Goal: Task Accomplishment & Management: Use online tool/utility

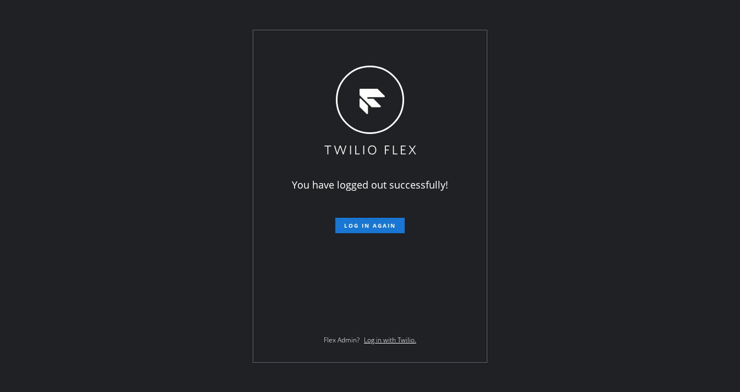
click at [253, 39] on div "You have logged out successfully! Log in again Flex Admin? Log in with Twilio." at bounding box center [370, 196] width 234 height 332
drag, startPoint x: 71, startPoint y: 134, endPoint x: 276, endPoint y: 165, distance: 207.7
click at [71, 134] on div "You have logged out successfully! Log in again Flex Admin? Log in with Twilio." at bounding box center [370, 196] width 740 height 392
click at [365, 218] on button "Log in again" at bounding box center [369, 225] width 69 height 15
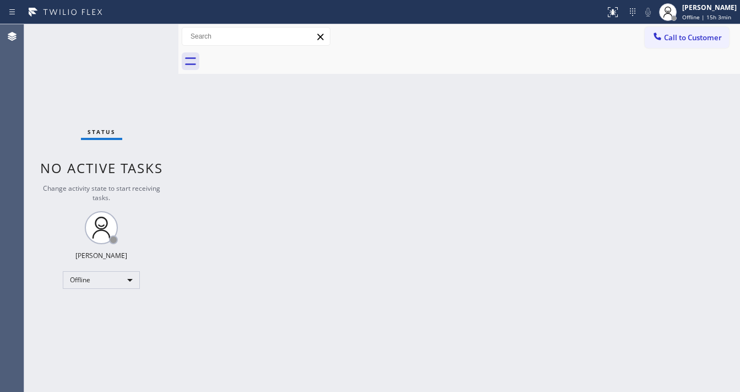
click at [116, 31] on div "Status No active tasks Change activity state to start receiving tasks. [PERSON_…" at bounding box center [101, 207] width 154 height 367
click at [101, 285] on div "Offline" at bounding box center [101, 280] width 77 height 18
click at [93, 308] on li "Available" at bounding box center [100, 307] width 75 height 13
click at [303, 292] on div "Back to Dashboard Change Sender ID Customers Technicians Select a contact Outbo…" at bounding box center [459, 207] width 562 height 367
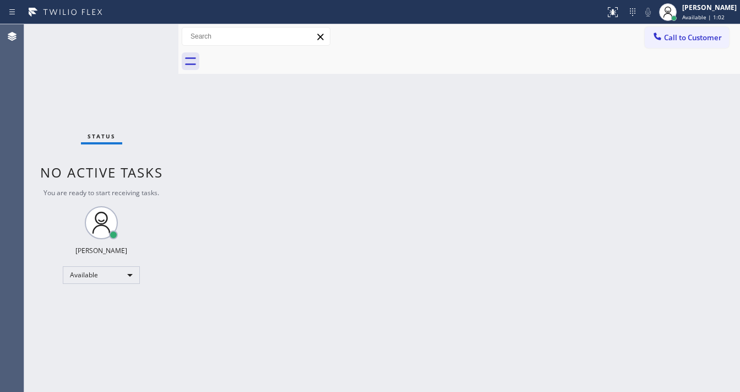
click at [72, 127] on div "Status No active tasks You are ready to start receiving tasks. [PERSON_NAME]" at bounding box center [101, 207] width 154 height 367
click at [142, 28] on div "Status No active tasks You are ready to start receiving tasks. [PERSON_NAME]" at bounding box center [101, 207] width 154 height 367
drag, startPoint x: 180, startPoint y: 33, endPoint x: 108, endPoint y: 36, distance: 72.2
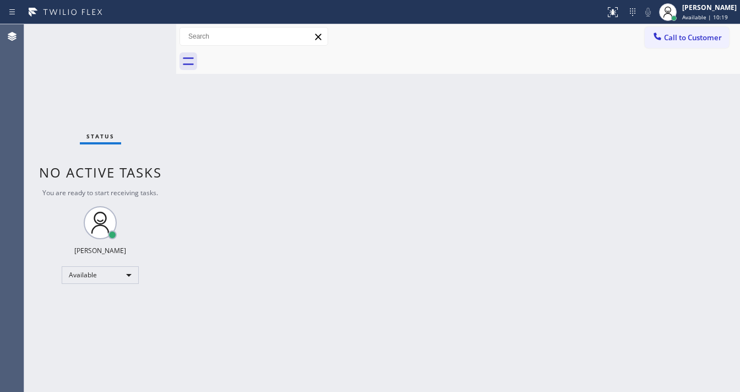
click at [108, 36] on div "Status No active tasks You are ready to start receiving tasks. [PERSON_NAME] Av…" at bounding box center [382, 207] width 716 height 367
click at [142, 32] on div "Status No active tasks You are ready to start receiving tasks. [PERSON_NAME]" at bounding box center [100, 207] width 152 height 367
click at [142, 34] on div "Status No active tasks You are ready to start receiving tasks. [PERSON_NAME]" at bounding box center [100, 207] width 152 height 367
click at [149, 26] on div "Status No active tasks You are ready to start receiving tasks. [PERSON_NAME]" at bounding box center [100, 207] width 152 height 367
click at [148, 26] on div "Status No active tasks You are ready to start receiving tasks. [PERSON_NAME]" at bounding box center [100, 207] width 152 height 367
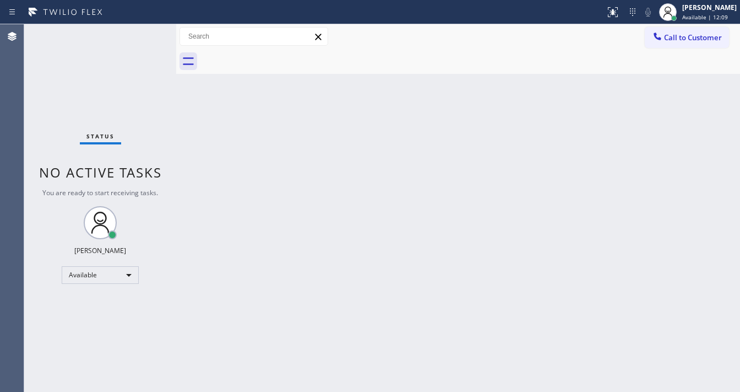
click at [148, 26] on div "Status No active tasks You are ready to start receiving tasks. [PERSON_NAME]" at bounding box center [100, 207] width 152 height 367
click at [145, 28] on div "Status No active tasks You are ready to start receiving tasks. [PERSON_NAME]" at bounding box center [100, 207] width 152 height 367
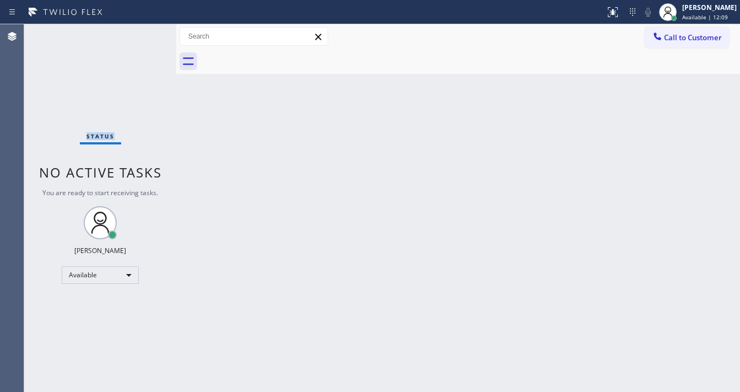
click at [145, 28] on div "Status No active tasks You are ready to start receiving tasks. [PERSON_NAME]" at bounding box center [100, 207] width 152 height 367
click at [145, 29] on div "Status No active tasks You are ready to start receiving tasks. [PERSON_NAME]" at bounding box center [100, 207] width 152 height 367
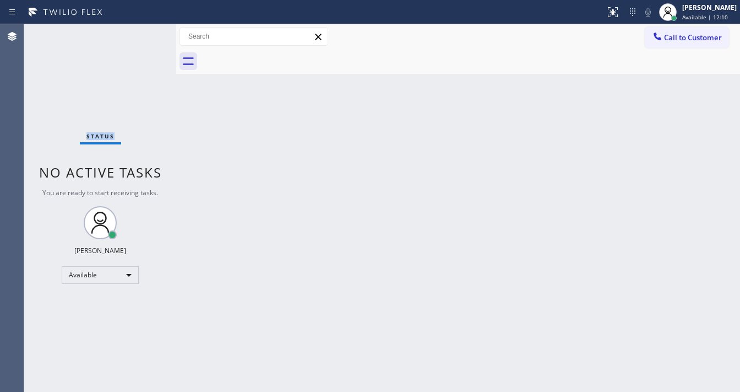
click at [145, 29] on div "Status No active tasks You are ready to start receiving tasks. [PERSON_NAME]" at bounding box center [100, 207] width 152 height 367
click at [155, 104] on div "Status No active tasks You are ready to start receiving tasks. [PERSON_NAME]" at bounding box center [100, 207] width 152 height 367
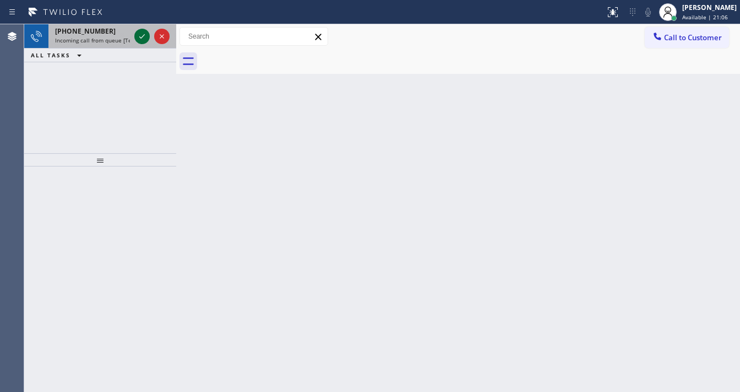
click at [142, 39] on icon at bounding box center [142, 36] width 13 height 13
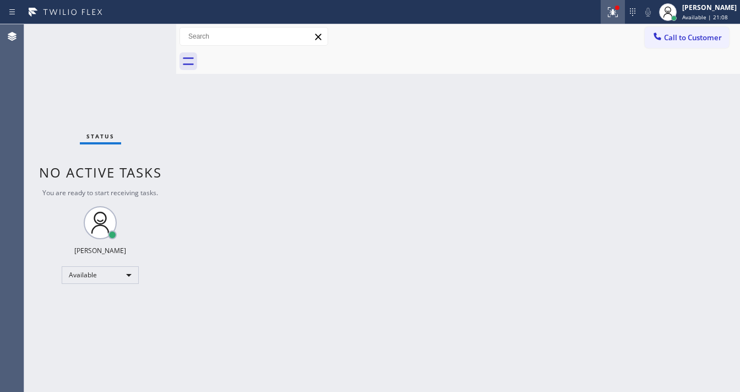
click at [609, 9] on div at bounding box center [613, 12] width 24 height 13
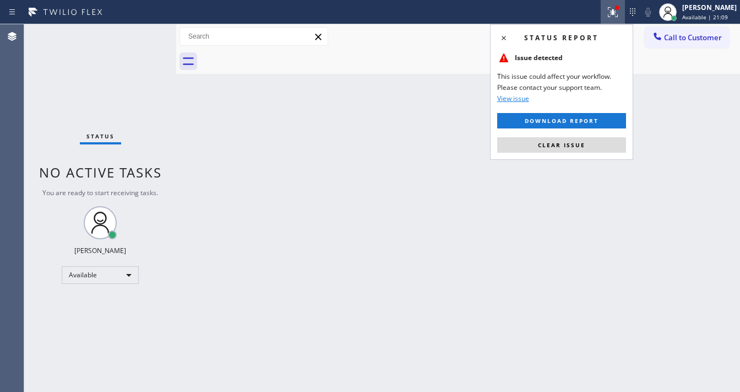
click at [588, 144] on button "Clear issue" at bounding box center [561, 144] width 129 height 15
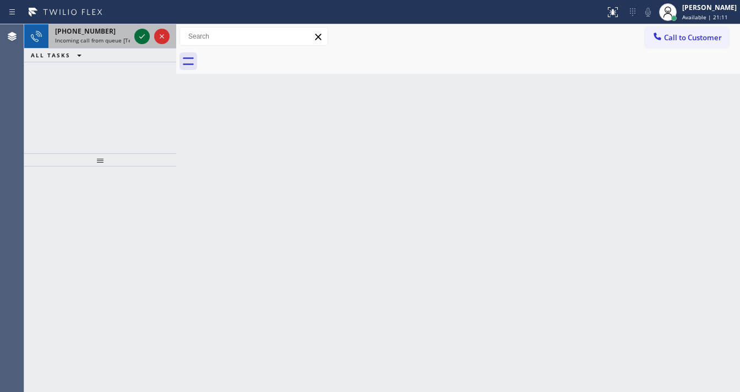
click at [138, 35] on icon at bounding box center [142, 36] width 13 height 13
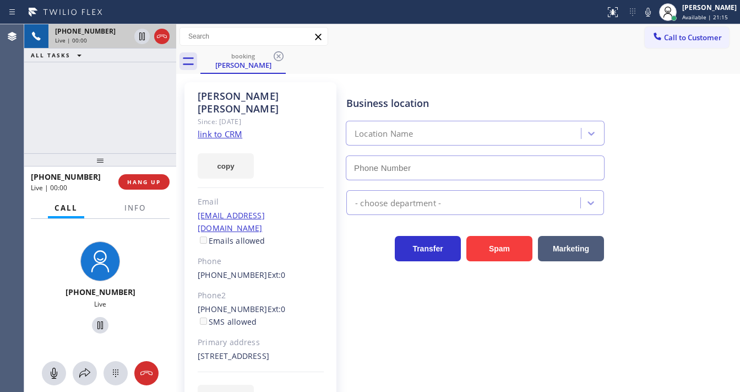
type input "[PHONE_NUMBER]"
click at [229, 115] on div "Since: [DATE]" at bounding box center [261, 121] width 126 height 13
click at [230, 128] on link "link to CRM" at bounding box center [220, 133] width 45 height 11
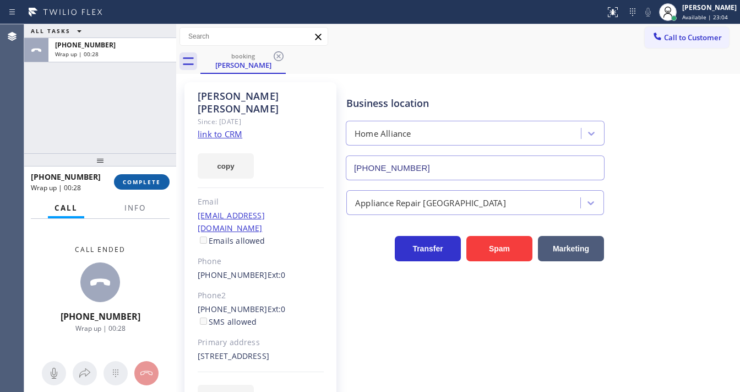
click at [148, 185] on span "COMPLETE" at bounding box center [142, 182] width 38 height 8
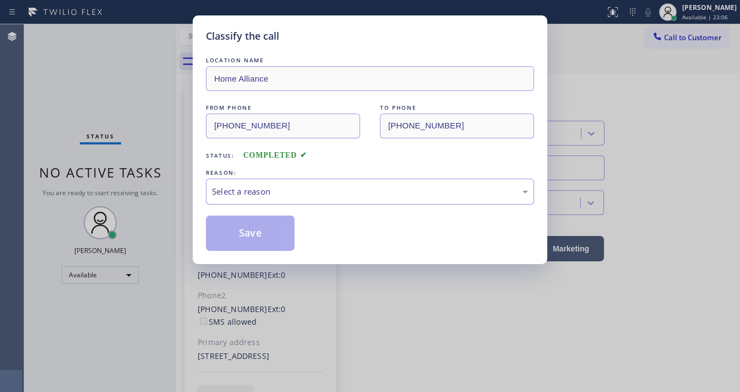
click at [250, 201] on div "Select a reason" at bounding box center [370, 191] width 328 height 26
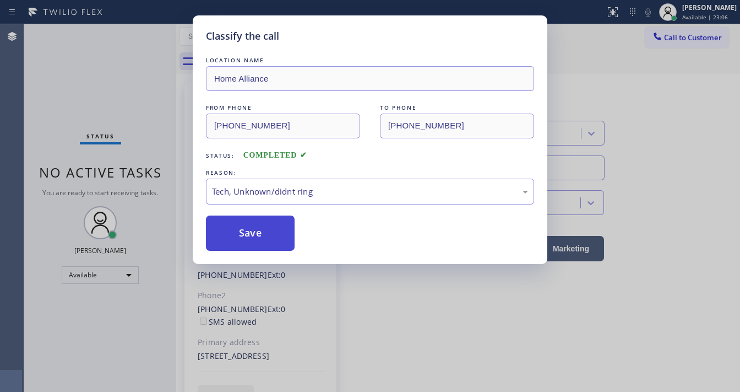
click at [243, 232] on button "Save" at bounding box center [250, 232] width 89 height 35
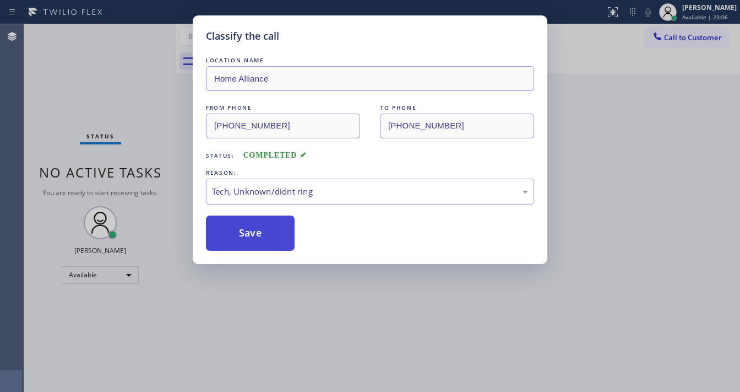
click at [243, 232] on button "Save" at bounding box center [250, 232] width 89 height 35
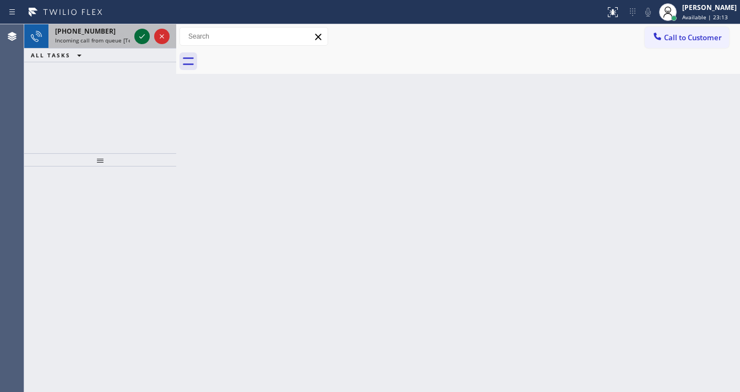
click at [141, 37] on icon at bounding box center [142, 36] width 13 height 13
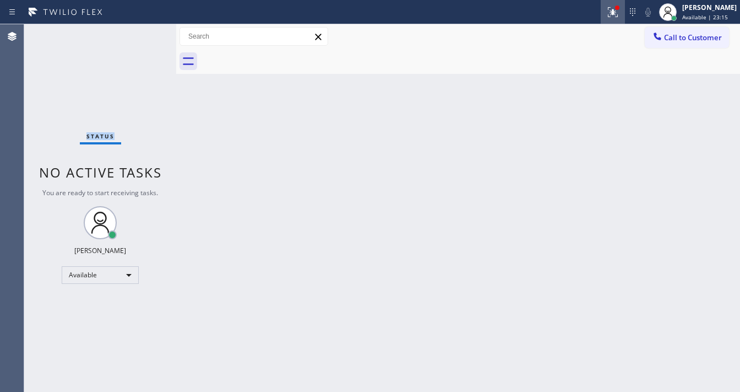
click at [615, 13] on icon at bounding box center [612, 12] width 13 height 13
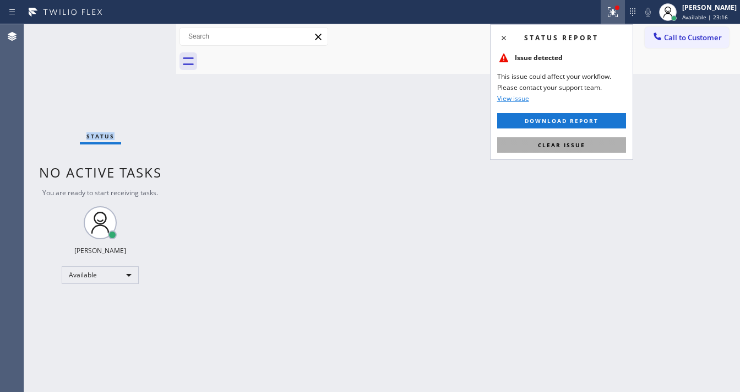
click at [542, 144] on span "Clear issue" at bounding box center [561, 145] width 47 height 8
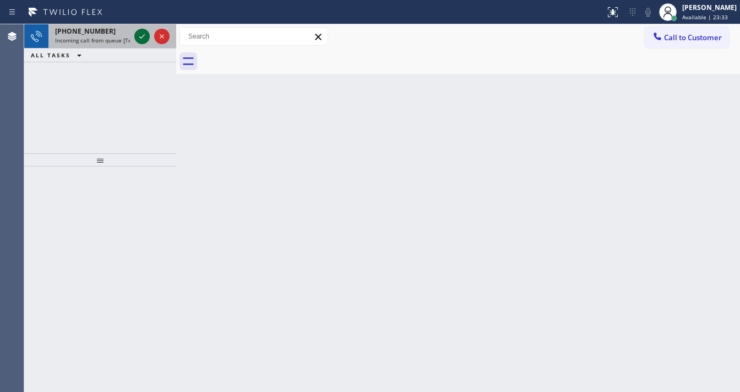
click at [143, 40] on icon at bounding box center [142, 36] width 13 height 13
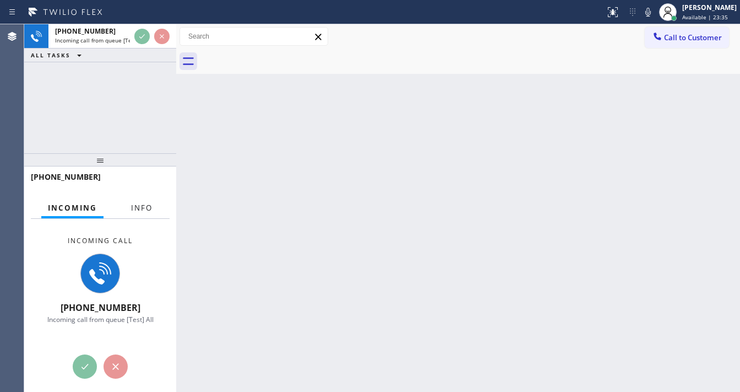
click at [143, 208] on span "Info" at bounding box center [141, 208] width 21 height 10
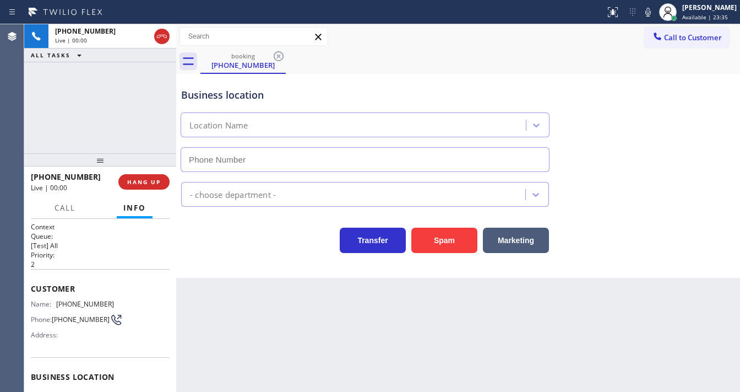
type input "[PHONE_NUMBER]"
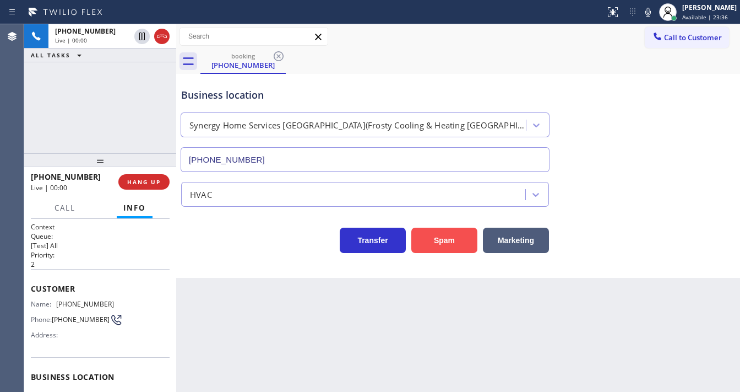
click at [447, 237] on button "Spam" at bounding box center [444, 239] width 66 height 25
click at [445, 240] on button "Spam" at bounding box center [444, 239] width 66 height 25
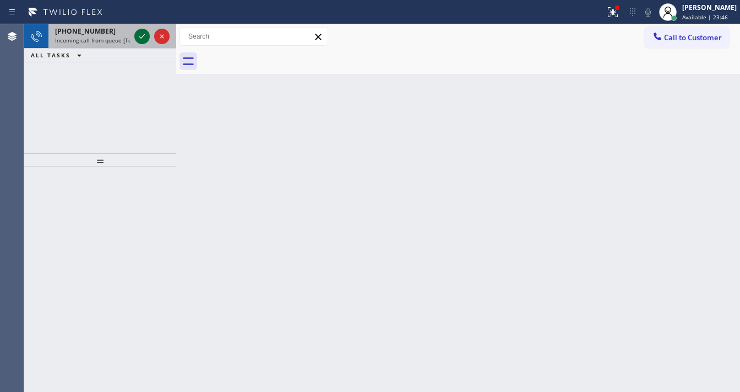
click at [139, 33] on icon at bounding box center [142, 36] width 13 height 13
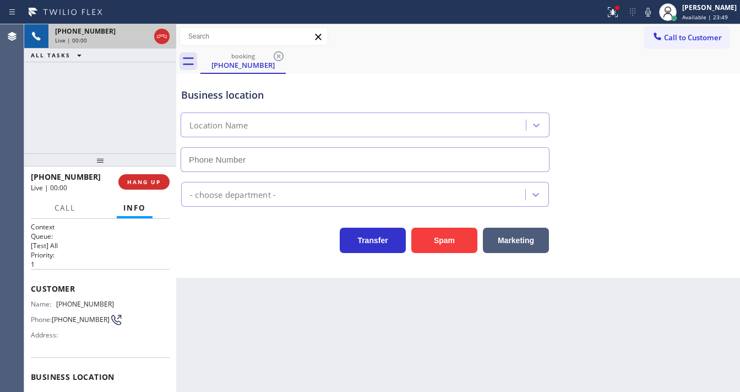
type input "[PHONE_NUMBER]"
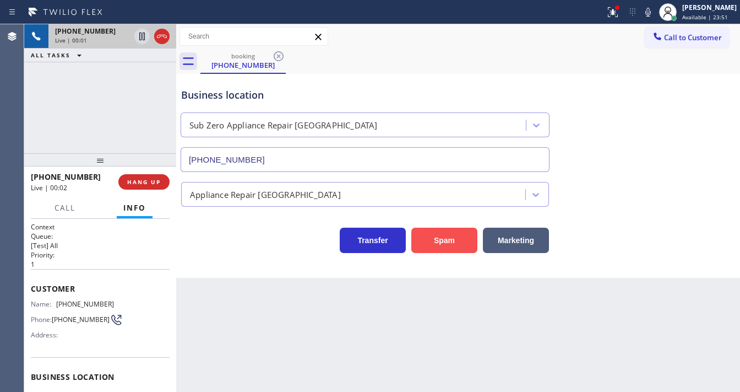
click at [424, 234] on button "Spam" at bounding box center [444, 239] width 66 height 25
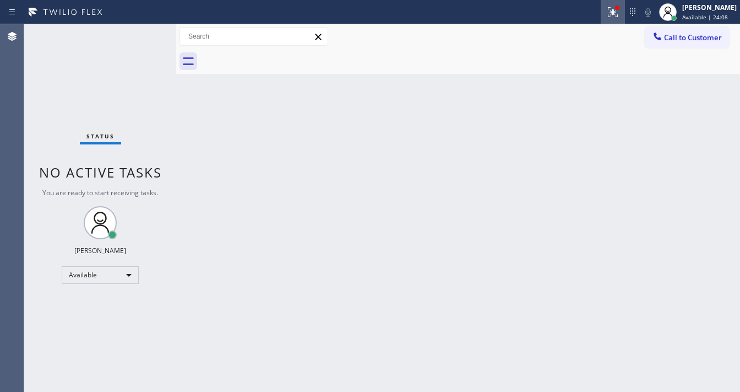
click at [620, 16] on icon at bounding box center [612, 12] width 13 height 13
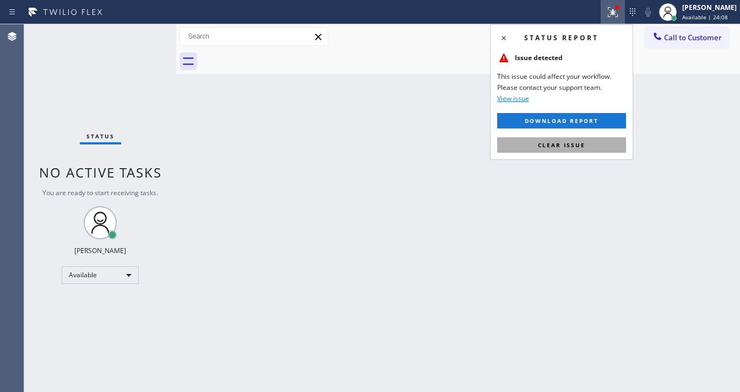
click at [557, 145] on span "Clear issue" at bounding box center [561, 145] width 47 height 8
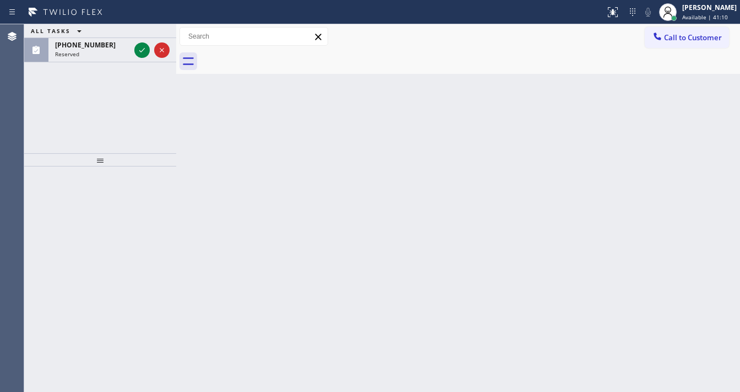
drag, startPoint x: 538, startPoint y: 68, endPoint x: 531, endPoint y: 73, distance: 8.6
click at [535, 74] on div "Back to Dashboard Change Sender ID Customers Technicians Select a contact Outbo…" at bounding box center [458, 207] width 564 height 367
click at [140, 56] on icon at bounding box center [142, 50] width 13 height 13
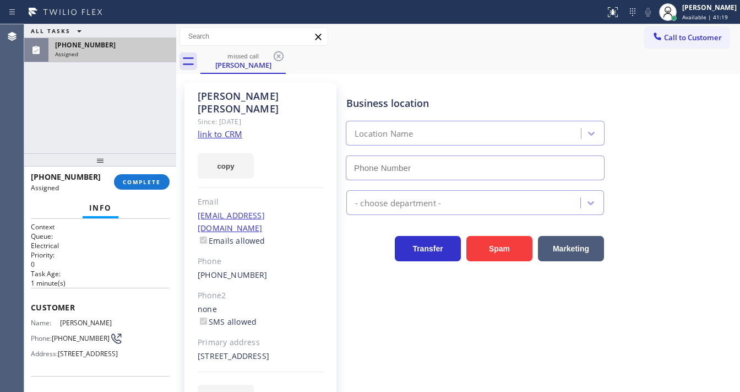
click at [176, 186] on div at bounding box center [176, 207] width 0 height 367
type input "[PHONE_NUMBER]"
click at [155, 185] on span "COMPLETE" at bounding box center [142, 182] width 38 height 8
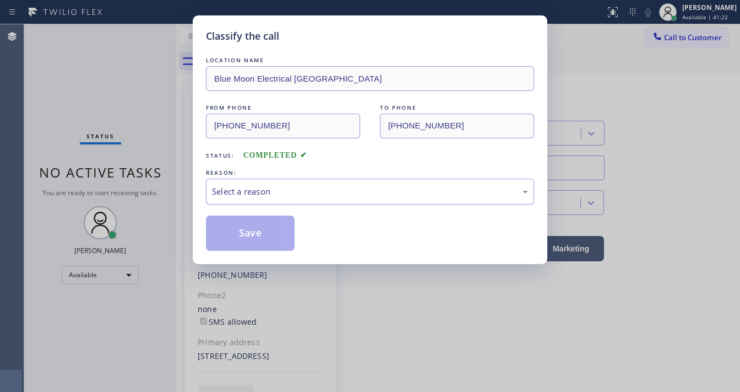
click at [231, 197] on div "Select a reason" at bounding box center [370, 191] width 316 height 13
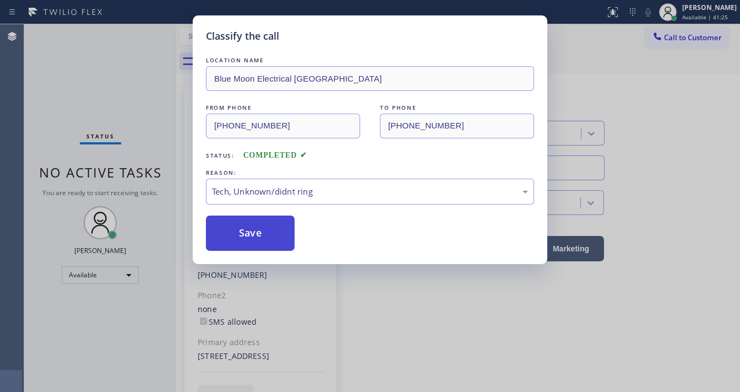
drag, startPoint x: 248, startPoint y: 228, endPoint x: 249, endPoint y: 234, distance: 6.2
click at [249, 228] on button "Save" at bounding box center [250, 232] width 89 height 35
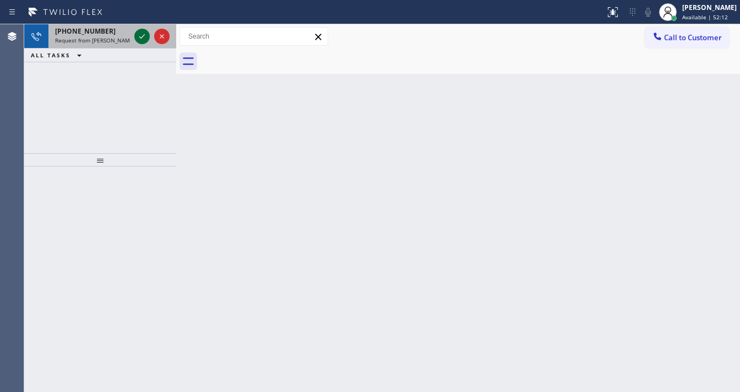
click at [145, 37] on icon at bounding box center [142, 36] width 13 height 13
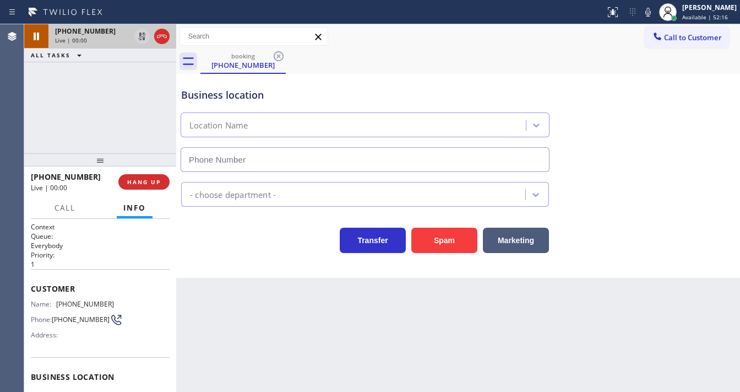
scroll to position [44, 0]
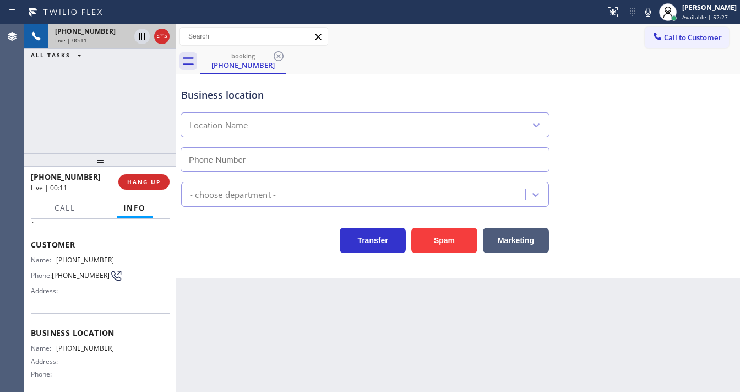
click at [98, 101] on div "[PHONE_NUMBER] Live | 00:11 ALL TASKS ALL TASKS ACTIVE TASKS TASKS IN WRAP UP" at bounding box center [100, 88] width 152 height 129
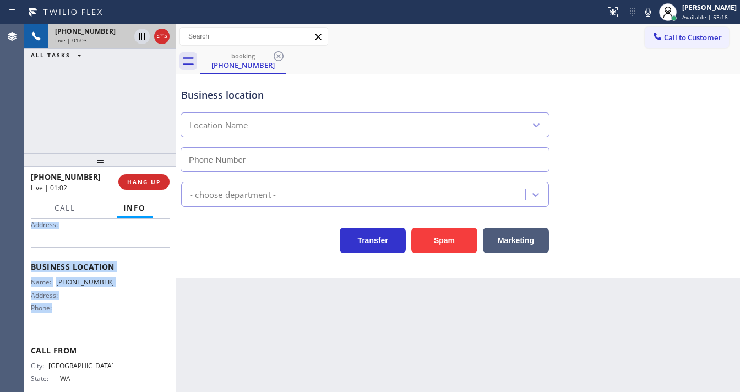
scroll to position [136, 0]
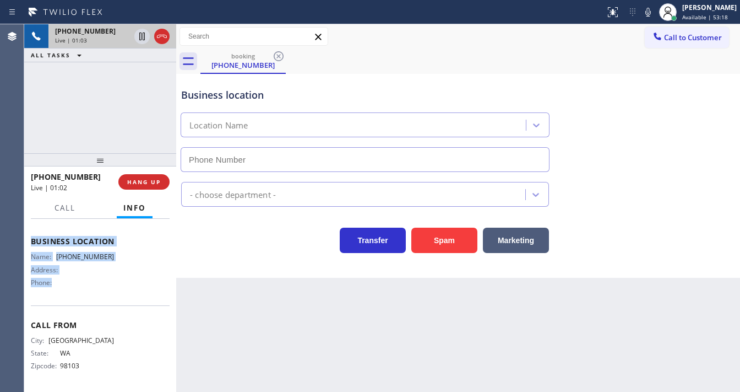
drag, startPoint x: 30, startPoint y: 240, endPoint x: 61, endPoint y: 113, distance: 130.9
click at [121, 280] on div "Context Queue: Everybody Priority: 1 Customer Name: [PHONE_NUMBER] Phone: [PHON…" at bounding box center [100, 305] width 152 height 173
copy div "Customer Name: [PHONE_NUMBER] Phone: [PHONE_NUMBER] Address: Business location …"
click at [85, 69] on div "[PHONE_NUMBER] Live | 01:03 ALL TASKS ALL TASKS ACTIVE TASKS TASKS IN WRAP UP" at bounding box center [100, 88] width 152 height 129
click at [86, 105] on div "[PHONE_NUMBER] Live | 01:06 ALL TASKS ALL TASKS ACTIVE TASKS TASKS IN WRAP UP" at bounding box center [100, 88] width 152 height 129
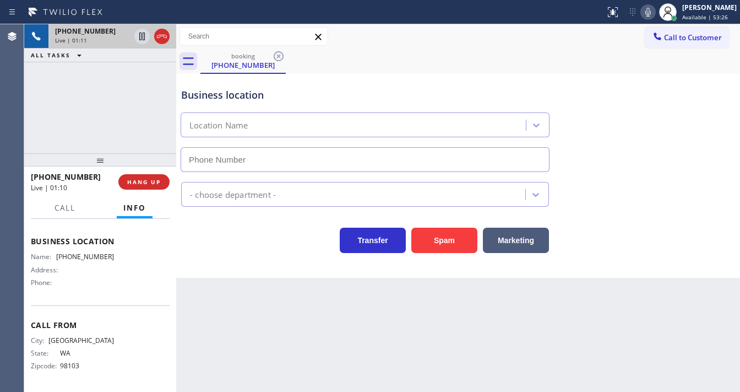
drag, startPoint x: 658, startPoint y: 10, endPoint x: 542, endPoint y: 60, distance: 125.9
click at [655, 11] on icon at bounding box center [648, 12] width 13 height 13
click at [138, 36] on icon at bounding box center [142, 36] width 13 height 13
click at [143, 41] on icon at bounding box center [142, 36] width 13 height 13
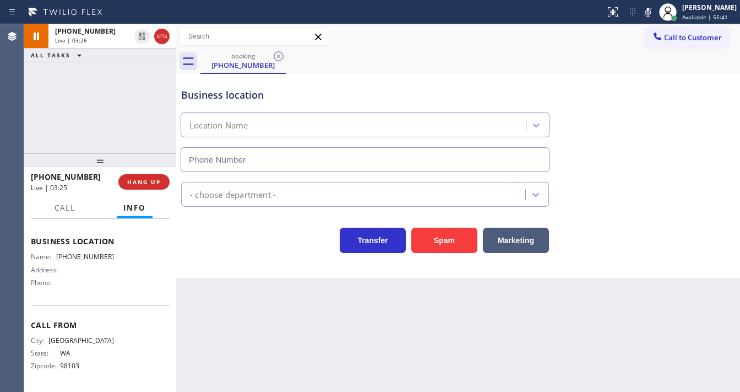
drag, startPoint x: 656, startPoint y: 13, endPoint x: 397, endPoint y: 57, distance: 263.2
click at [649, 14] on div at bounding box center [648, 12] width 15 height 13
click at [112, 104] on div "[PHONE_NUMBER] Live | 03:26 ALL TASKS ALL TASKS ACTIVE TASKS TASKS IN WRAP UP" at bounding box center [100, 88] width 152 height 129
click at [75, 99] on div "[PHONE_NUMBER] Live | 03:51 ALL TASKS ALL TASKS ACTIVE TASKS TASKS IN WRAP UP" at bounding box center [100, 88] width 152 height 129
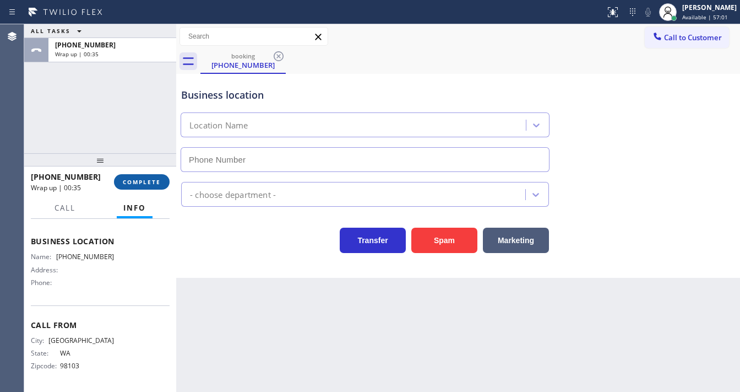
click at [149, 177] on button "COMPLETE" at bounding box center [142, 181] width 56 height 15
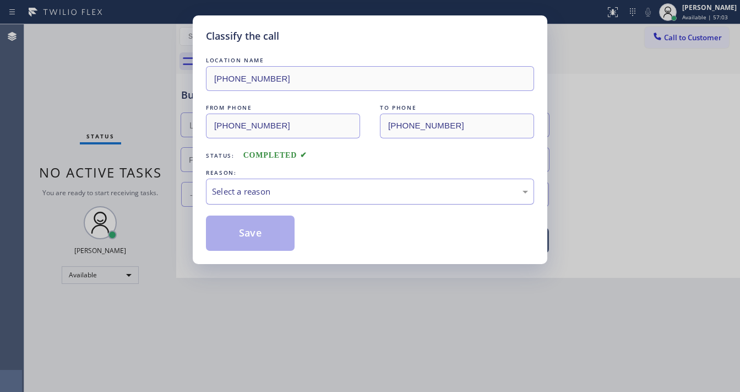
click at [260, 201] on div "Select a reason" at bounding box center [370, 191] width 328 height 26
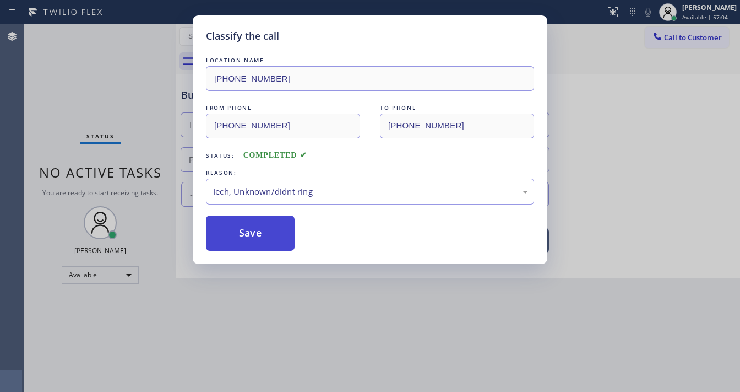
click at [253, 234] on button "Save" at bounding box center [250, 232] width 89 height 35
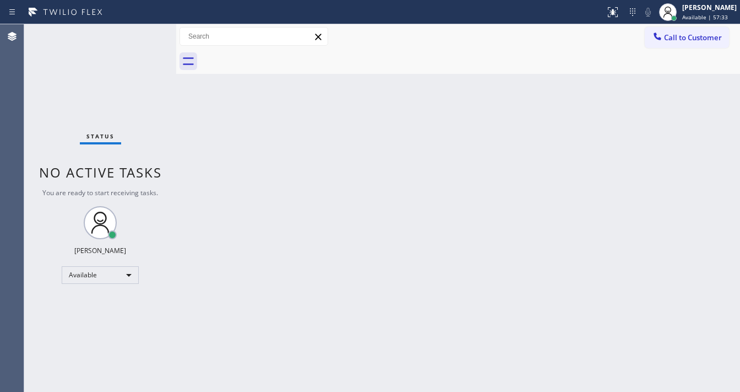
click at [142, 29] on div "Status No active tasks You are ready to start receiving tasks. [PERSON_NAME]" at bounding box center [100, 207] width 152 height 367
click at [145, 28] on div "Status No active tasks You are ready to start receiving tasks. [PERSON_NAME]" at bounding box center [100, 207] width 152 height 367
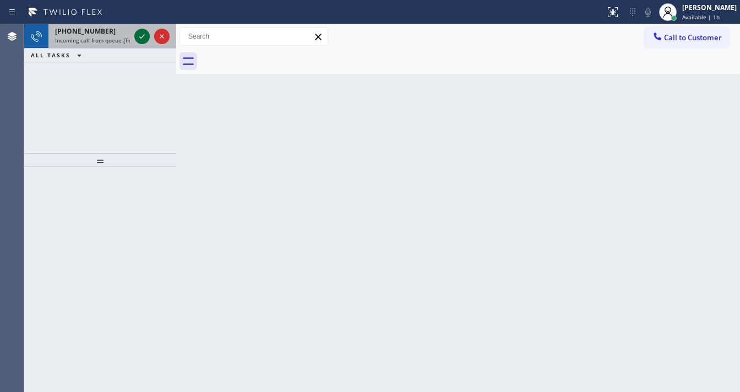
click at [140, 31] on icon at bounding box center [142, 36] width 13 height 13
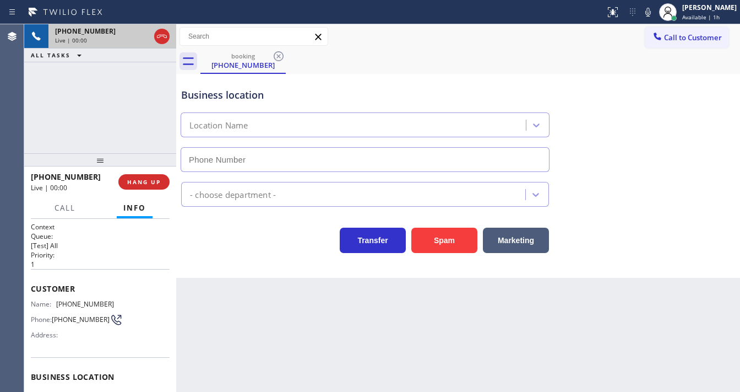
type input "[PHONE_NUMBER]"
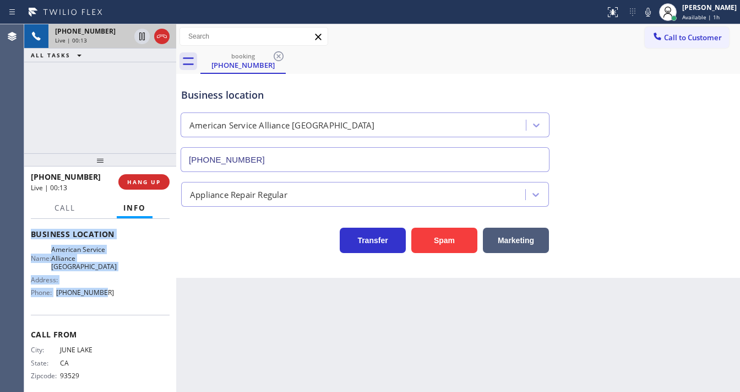
scroll to position [153, 0]
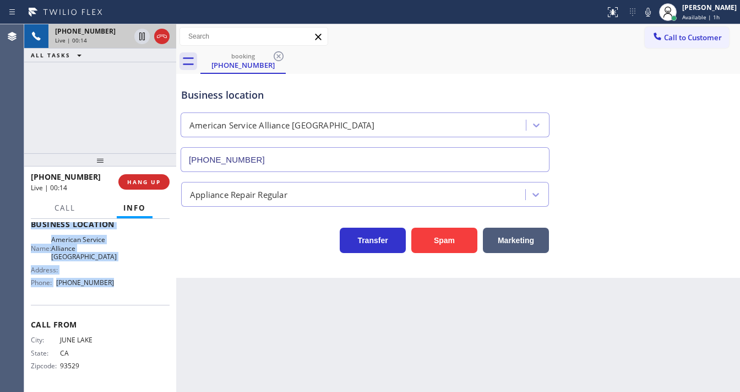
drag, startPoint x: 30, startPoint y: 241, endPoint x: 121, endPoint y: 285, distance: 101.7
click at [121, 285] on div "Context Queue: [Test] All Priority: 1 Customer Name: [PHONE_NUMBER] Phone: [PHO…" at bounding box center [100, 305] width 152 height 173
copy div "Customer Name: [PHONE_NUMBER] Phone: [PHONE_NUMBER] Address: Business location …"
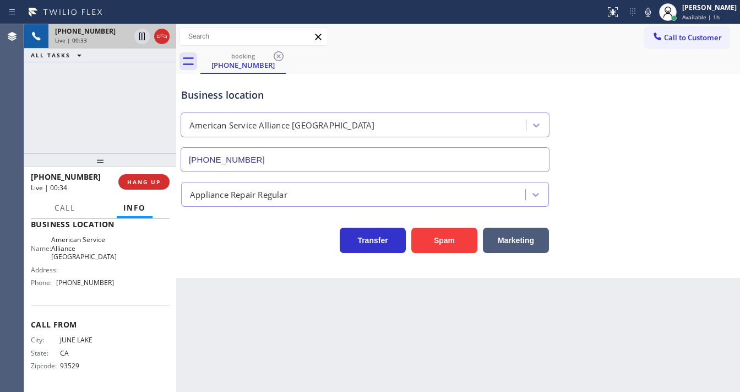
click at [66, 84] on div "[PHONE_NUMBER] Live | 00:33 ALL TASKS ALL TASKS ACTIVE TASKS TASKS IN WRAP UP" at bounding box center [100, 88] width 152 height 129
click at [105, 89] on div "[PHONE_NUMBER] Live | 02:02 ALL TASKS ALL TASKS ACTIVE TASKS TASKS IN WRAP UP" at bounding box center [100, 88] width 152 height 129
click at [106, 121] on div "[PHONE_NUMBER] Live | 02:09 ALL TASKS ALL TASKS ACTIVE TASKS TASKS IN WRAP UP" at bounding box center [100, 88] width 152 height 129
click at [651, 12] on icon at bounding box center [649, 12] width 6 height 9
click at [139, 40] on icon at bounding box center [142, 36] width 13 height 13
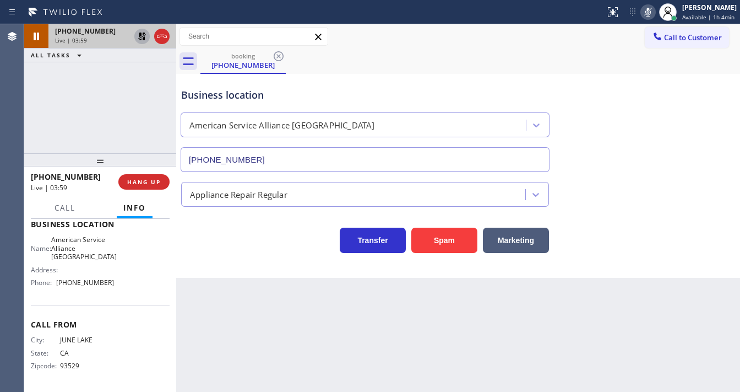
click at [30, 147] on div "[PHONE_NUMBER] Live | 03:59 ALL TASKS ALL TASKS ACTIVE TASKS TASKS IN WRAP UP" at bounding box center [100, 88] width 152 height 129
drag, startPoint x: 143, startPoint y: 40, endPoint x: 154, endPoint y: 39, distance: 10.5
click at [143, 40] on icon at bounding box center [142, 36] width 8 height 8
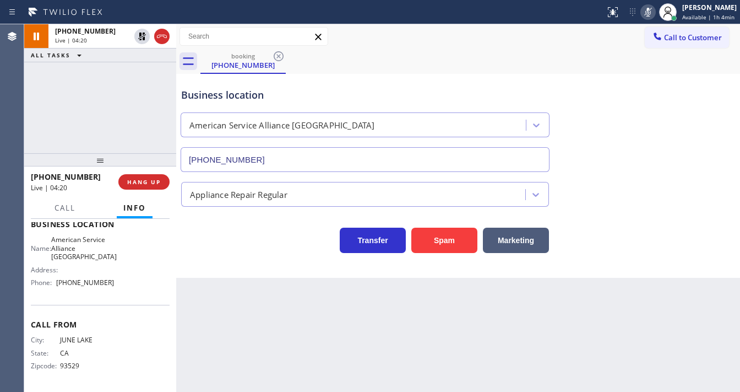
click at [650, 10] on icon at bounding box center [648, 12] width 13 height 13
click at [72, 131] on div "[PHONE_NUMBER] Live | 04:21 ALL TASKS ALL TASKS ACTIVE TASKS TASKS IN WRAP UP" at bounding box center [100, 88] width 152 height 129
click at [29, 113] on div "[PHONE_NUMBER] Live | 04:28 ALL TASKS ALL TASKS ACTIVE TASKS TASKS IN WRAP UP" at bounding box center [100, 88] width 152 height 129
click at [121, 106] on div "[PHONE_NUMBER] Live | 05:27 ALL TASKS ALL TASKS ACTIVE TASKS TASKS IN WRAP UP" at bounding box center [100, 88] width 152 height 129
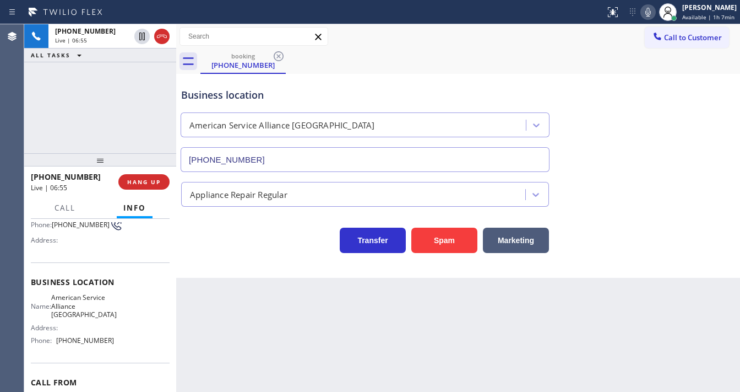
scroll to position [65, 0]
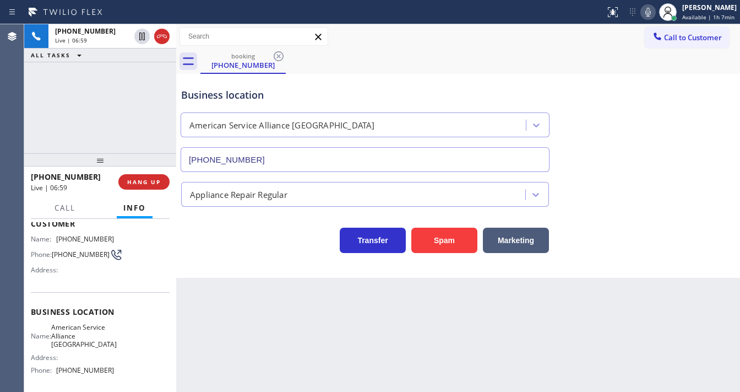
click at [100, 110] on div "[PHONE_NUMBER] Live | 06:59 ALL TASKS ALL TASKS ACTIVE TASKS TASKS IN WRAP UP" at bounding box center [100, 88] width 152 height 129
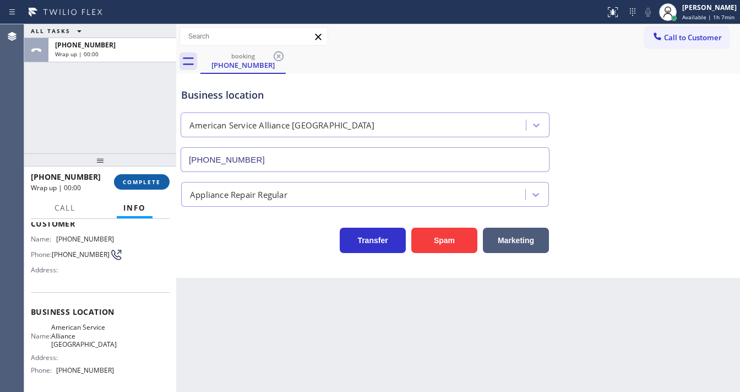
click at [150, 178] on span "COMPLETE" at bounding box center [142, 182] width 38 height 8
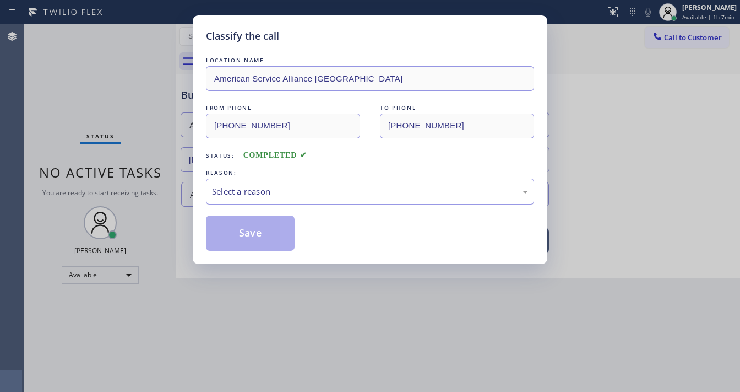
click at [254, 191] on div "Select a reason" at bounding box center [370, 191] width 316 height 13
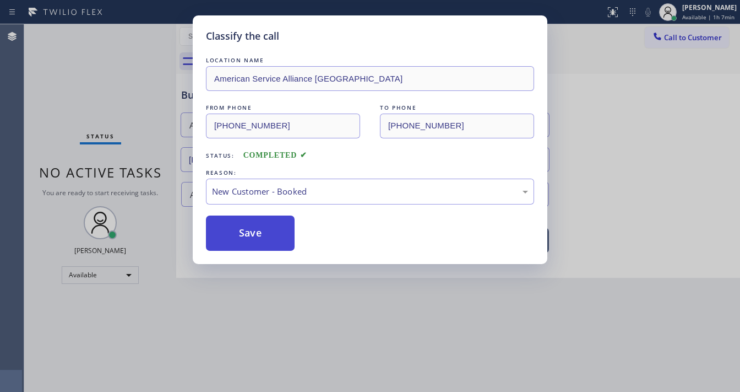
click at [241, 227] on button "Save" at bounding box center [250, 232] width 89 height 35
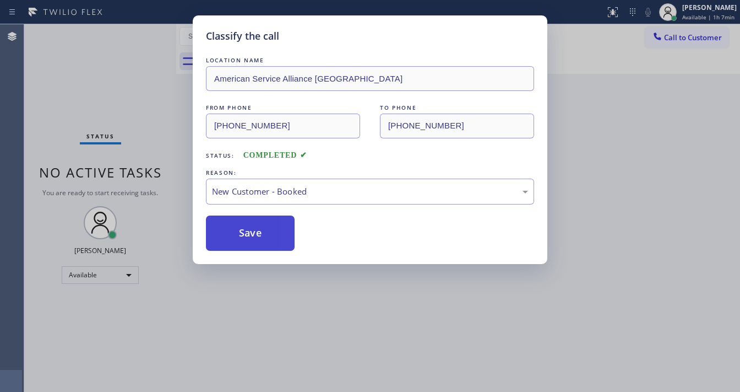
click at [241, 227] on button "Save" at bounding box center [250, 232] width 89 height 35
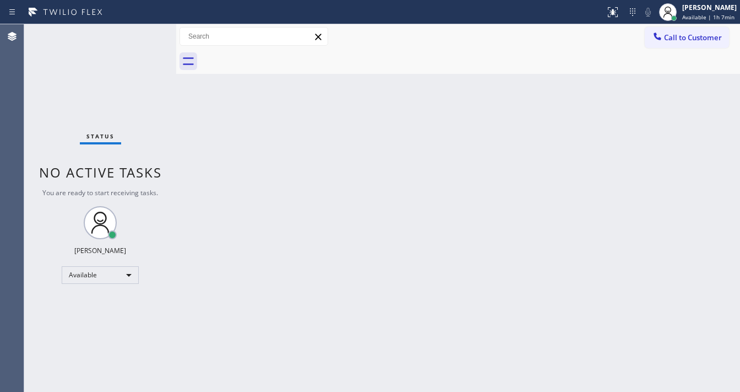
click at [131, 40] on div "Status No active tasks You are ready to start receiving tasks. [PERSON_NAME]" at bounding box center [100, 207] width 152 height 367
click at [145, 39] on div "Status No active tasks You are ready to start receiving tasks. [PERSON_NAME]" at bounding box center [100, 207] width 152 height 367
click at [137, 36] on div "Status No active tasks You are ready to start receiving tasks. [PERSON_NAME]" at bounding box center [100, 207] width 152 height 367
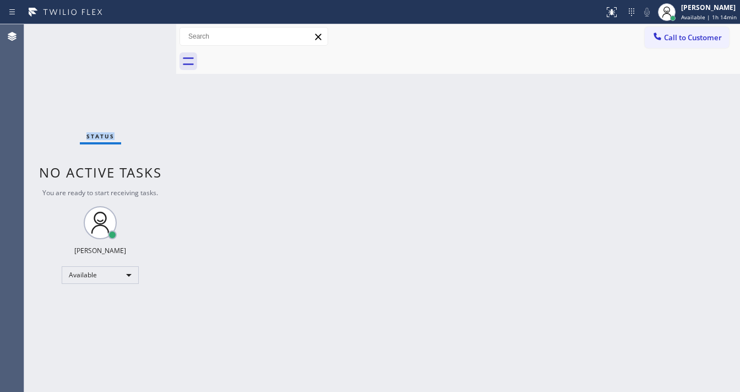
click at [137, 36] on div "Status No active tasks You are ready to start receiving tasks. [PERSON_NAME]" at bounding box center [100, 207] width 152 height 367
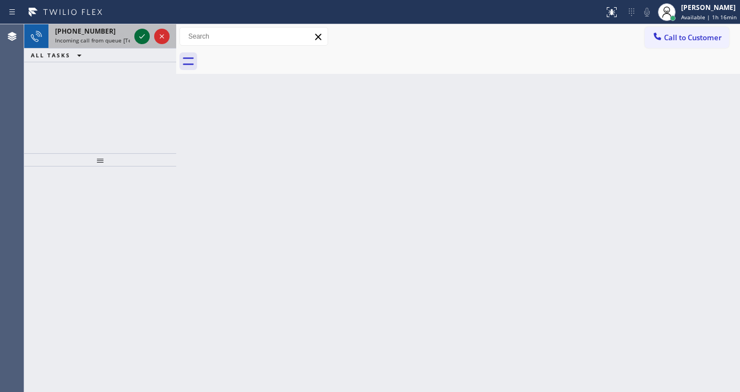
click at [143, 37] on icon at bounding box center [142, 36] width 13 height 13
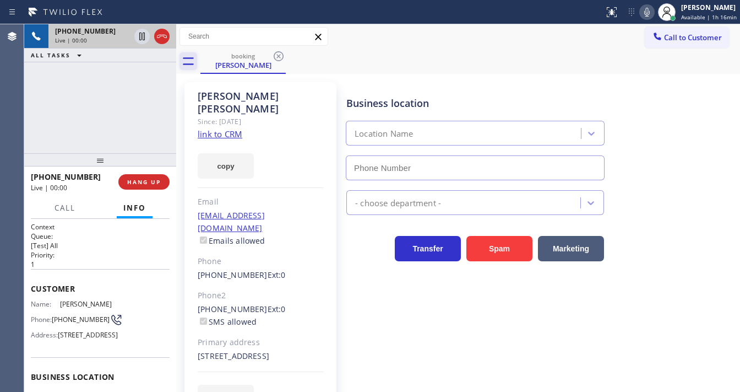
type input "[PHONE_NUMBER]"
click at [236, 128] on link "link to CRM" at bounding box center [220, 133] width 45 height 11
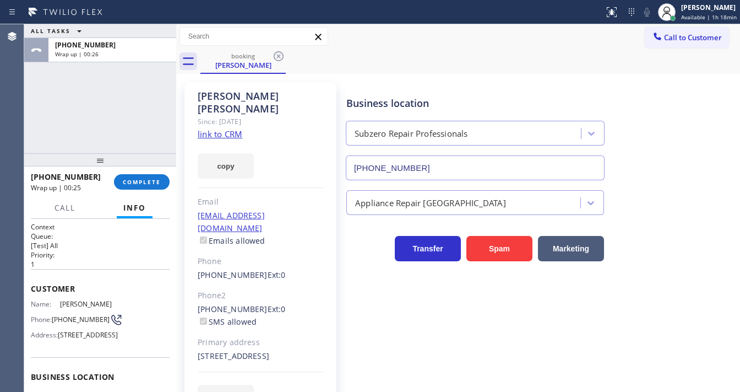
scroll to position [26, 0]
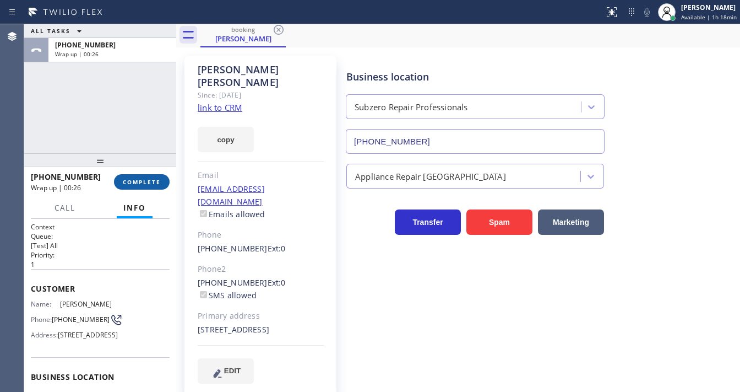
click at [139, 178] on span "COMPLETE" at bounding box center [142, 182] width 38 height 8
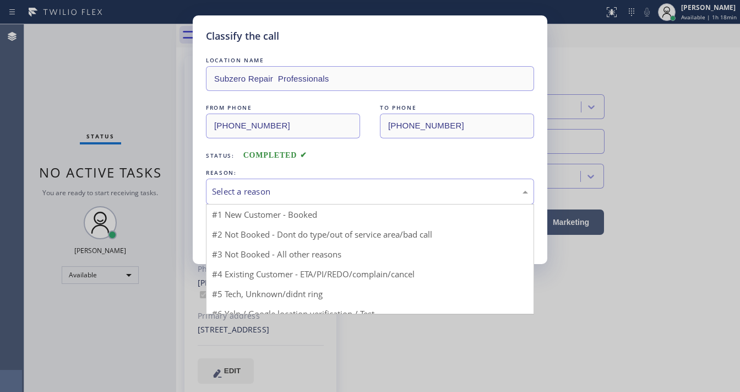
click at [285, 196] on div "Select a reason" at bounding box center [370, 191] width 316 height 13
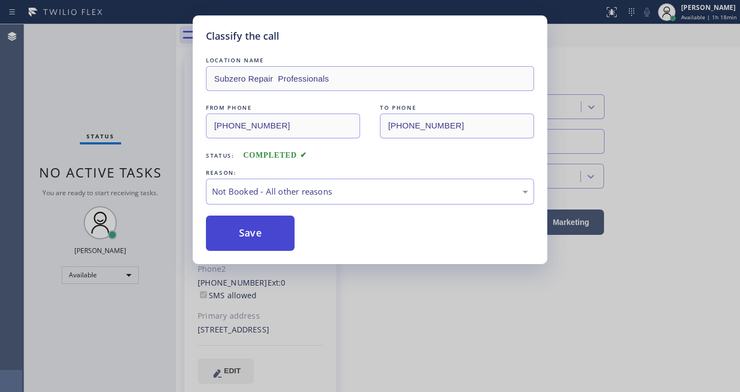
click at [274, 237] on button "Save" at bounding box center [250, 232] width 89 height 35
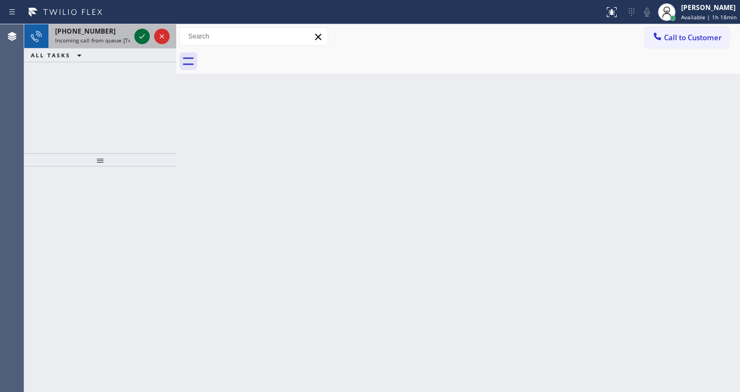
click at [140, 37] on icon at bounding box center [142, 36] width 6 height 4
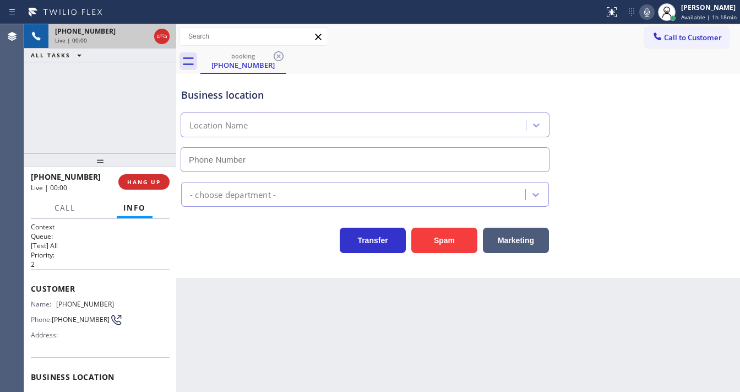
type input "[PHONE_NUMBER]"
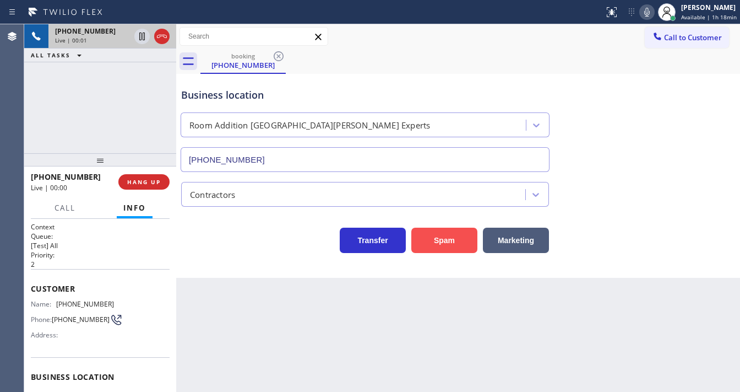
click at [440, 235] on button "Spam" at bounding box center [444, 239] width 66 height 25
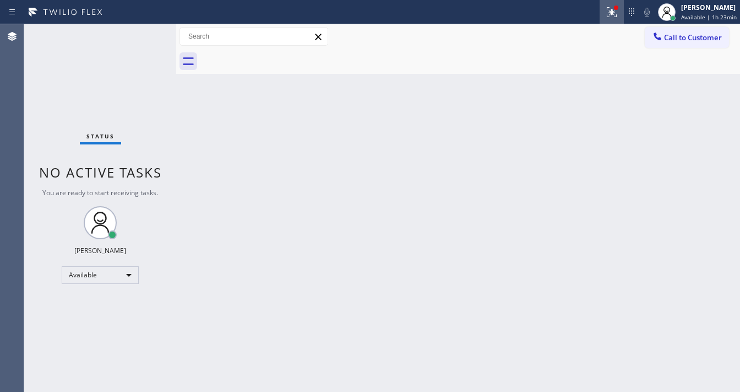
click at [617, 15] on icon at bounding box center [612, 12] width 10 height 10
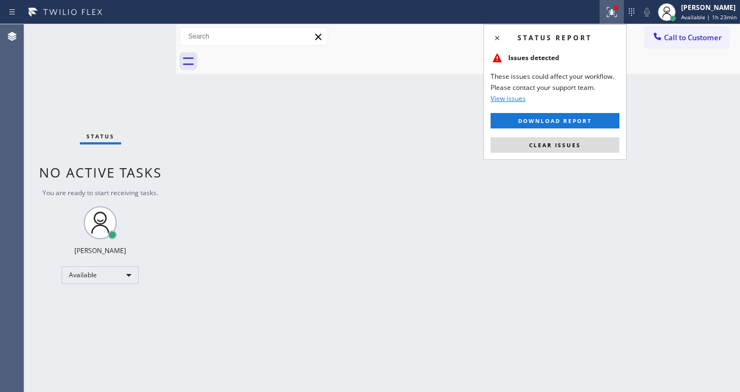
click at [564, 139] on button "Clear issues" at bounding box center [555, 144] width 129 height 15
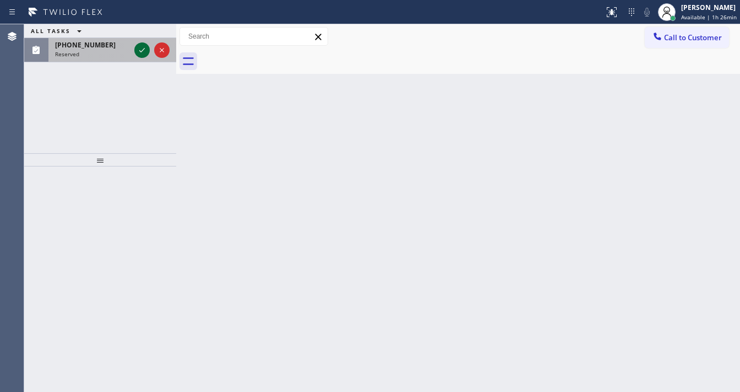
click at [139, 53] on icon at bounding box center [142, 50] width 13 height 13
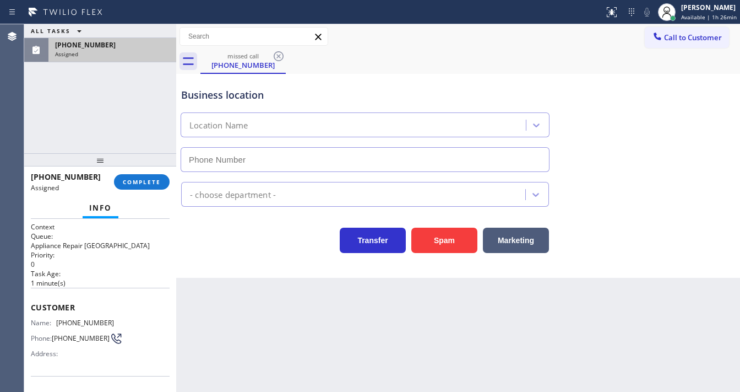
type input "[PHONE_NUMBER]"
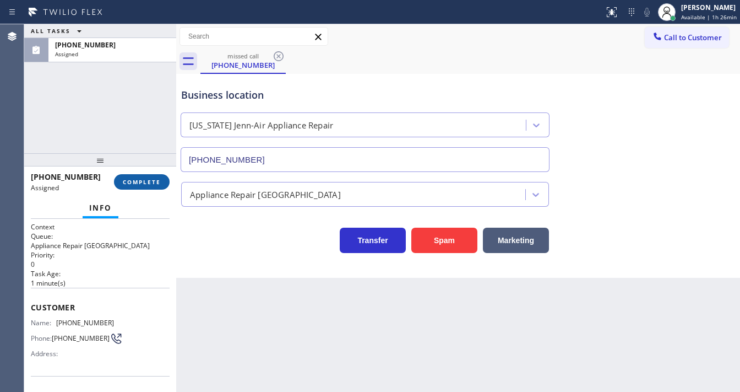
click at [148, 182] on span "COMPLETE" at bounding box center [142, 182] width 38 height 8
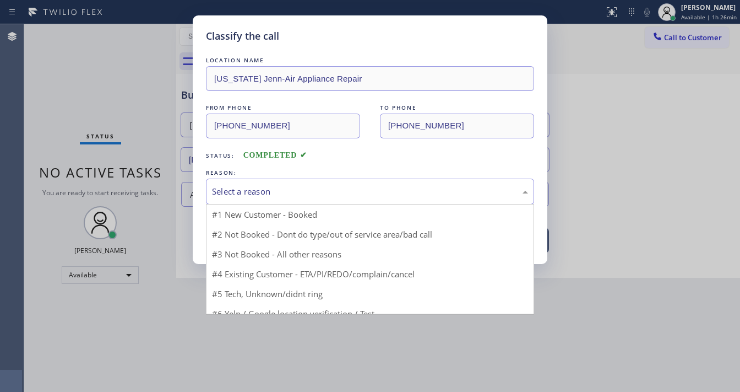
click at [256, 186] on div "Select a reason" at bounding box center [370, 191] width 316 height 13
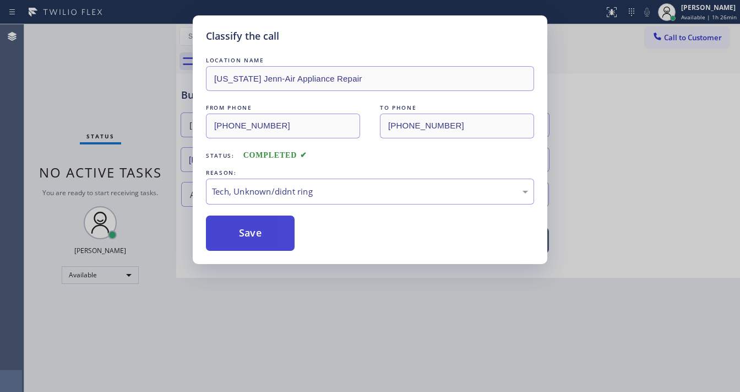
click at [259, 242] on button "Save" at bounding box center [250, 232] width 89 height 35
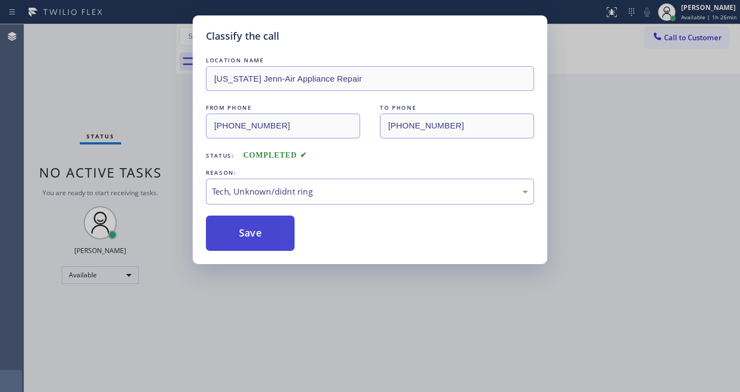
click at [258, 235] on button "Save" at bounding box center [250, 232] width 89 height 35
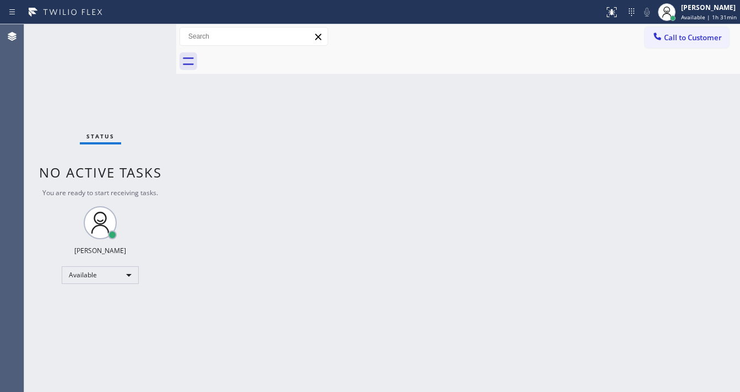
click at [467, 147] on div "Back to Dashboard Change Sender ID Customers Technicians Select a contact Outbo…" at bounding box center [458, 207] width 564 height 367
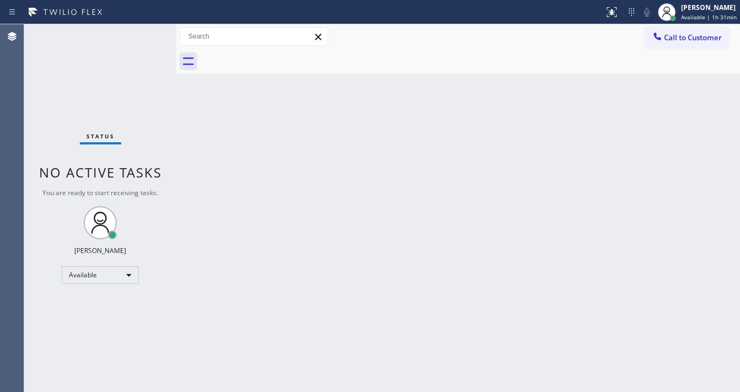
click at [467, 147] on div "Back to Dashboard Change Sender ID Customers Technicians Select a contact Outbo…" at bounding box center [458, 207] width 564 height 367
click at [363, 139] on div "Back to Dashboard Change Sender ID Customers Technicians Select a contact Outbo…" at bounding box center [458, 207] width 564 height 367
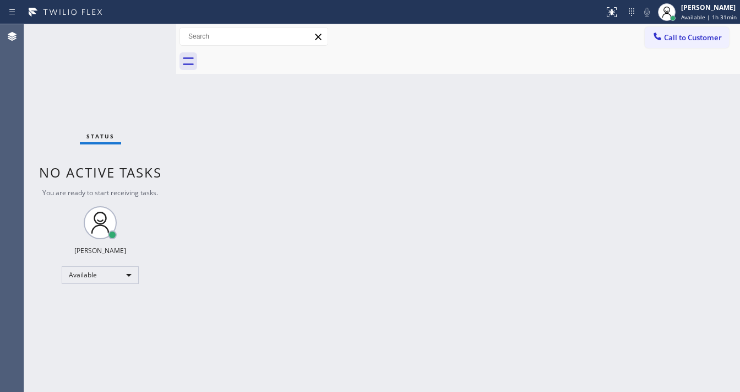
click at [363, 139] on div "Back to Dashboard Change Sender ID Customers Technicians Select a contact Outbo…" at bounding box center [458, 207] width 564 height 367
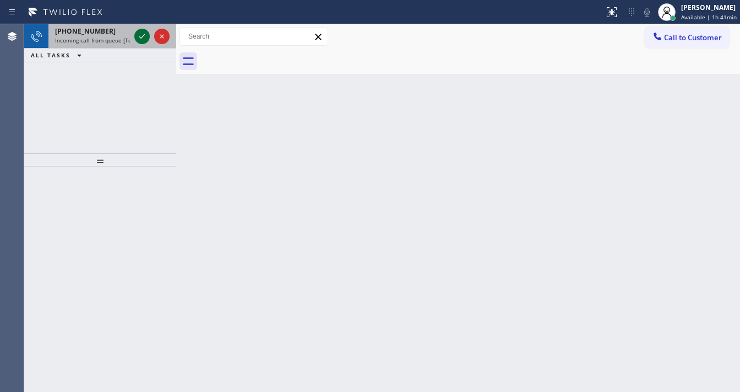
click at [141, 37] on icon at bounding box center [142, 36] width 13 height 13
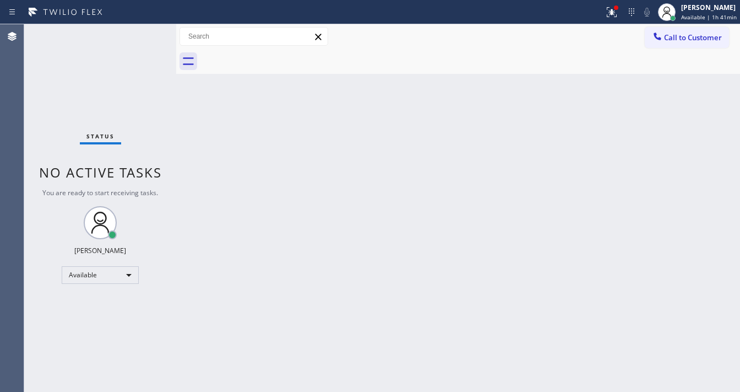
drag, startPoint x: 617, startPoint y: 10, endPoint x: 613, endPoint y: 72, distance: 62.4
click at [615, 11] on div at bounding box center [612, 12] width 24 height 24
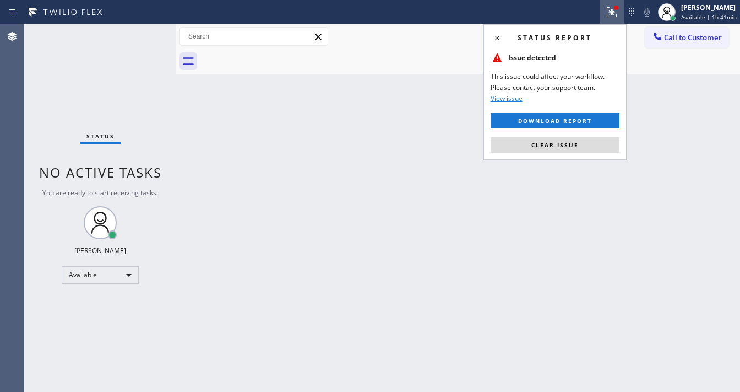
click at [594, 140] on button "Clear issue" at bounding box center [555, 144] width 129 height 15
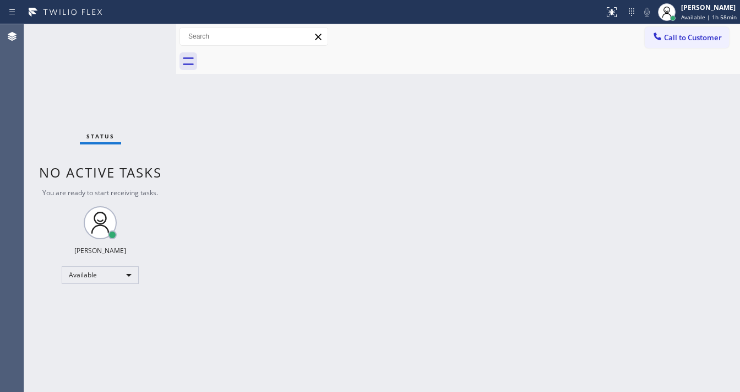
click at [52, 209] on div "Status No active tasks You are ready to start receiving tasks. [PERSON_NAME]" at bounding box center [100, 207] width 152 height 367
click at [36, 240] on div "Status No active tasks You are ready to start receiving tasks. [PERSON_NAME]" at bounding box center [100, 207] width 152 height 367
click at [108, 271] on div "Available" at bounding box center [100, 275] width 77 height 18
click at [96, 335] on li "Break" at bounding box center [99, 330] width 75 height 13
click at [172, 322] on div "Status No active tasks You are ready to start receiving tasks. [PERSON_NAME]" at bounding box center [100, 207] width 152 height 367
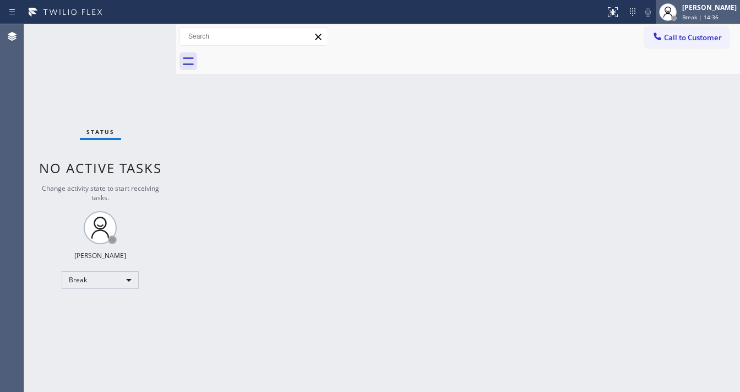
click at [696, 10] on div "[PERSON_NAME]" at bounding box center [709, 7] width 55 height 9
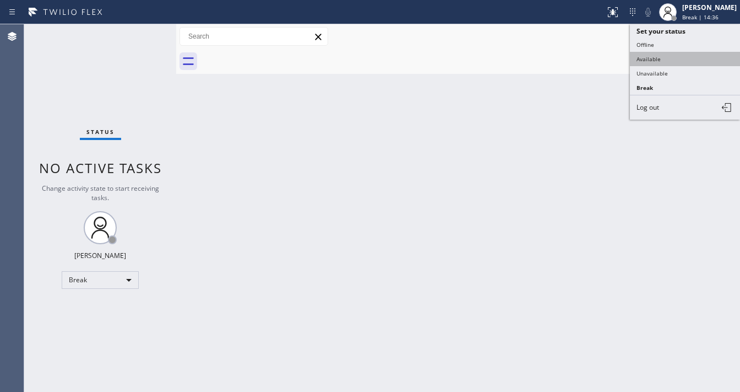
click at [659, 56] on button "Available" at bounding box center [685, 59] width 110 height 14
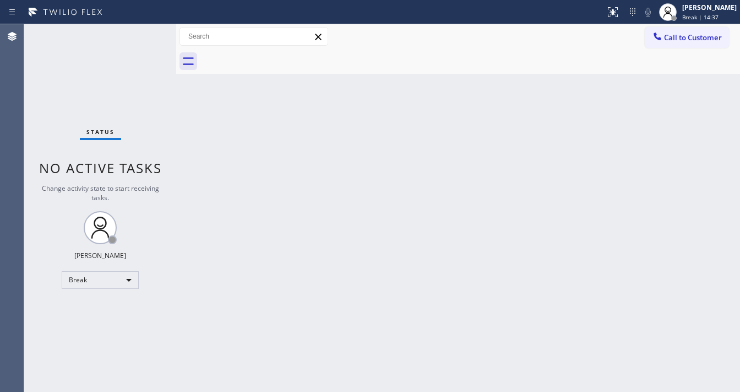
drag, startPoint x: 475, startPoint y: 154, endPoint x: 469, endPoint y: 153, distance: 6.2
click at [474, 154] on div "Back to Dashboard Change Sender ID Customers Technicians Select a contact Outbo…" at bounding box center [458, 207] width 564 height 367
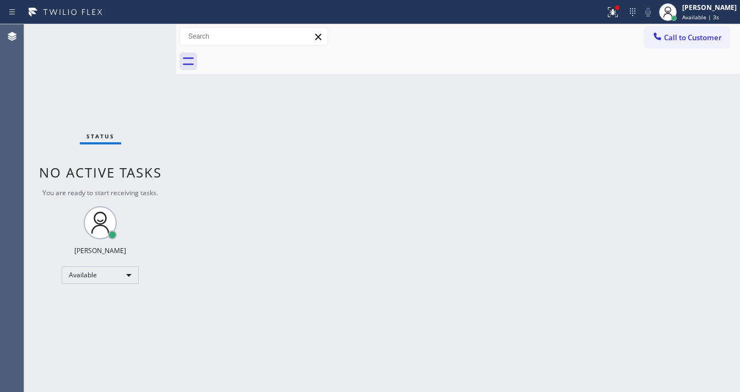
click at [148, 19] on div at bounding box center [302, 12] width 597 height 18
click at [148, 24] on div "Status report Issue detected This issue could affect your workflow. Please cont…" at bounding box center [370, 196] width 740 height 392
click at [148, 29] on div "Status No active tasks You are ready to start receiving tasks. [PERSON_NAME]" at bounding box center [100, 207] width 152 height 367
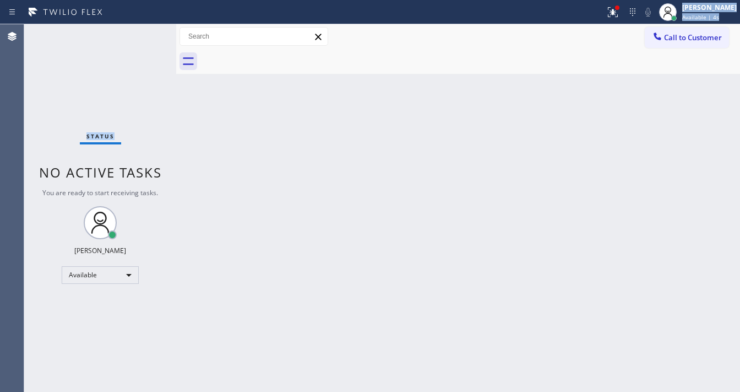
click at [145, 34] on div "Status No active tasks You are ready to start receiving tasks. [PERSON_NAME]" at bounding box center [100, 207] width 152 height 367
click at [152, 40] on div "Status No active tasks You are ready to start receiving tasks. [PERSON_NAME]" at bounding box center [100, 207] width 152 height 367
drag, startPoint x: 152, startPoint y: 38, endPoint x: 146, endPoint y: 31, distance: 9.4
click at [149, 34] on div "Status No active tasks You are ready to start receiving tasks. [PERSON_NAME]" at bounding box center [100, 207] width 152 height 367
click at [146, 31] on div "Status No active tasks You are ready to start receiving tasks. [PERSON_NAME]" at bounding box center [100, 207] width 152 height 367
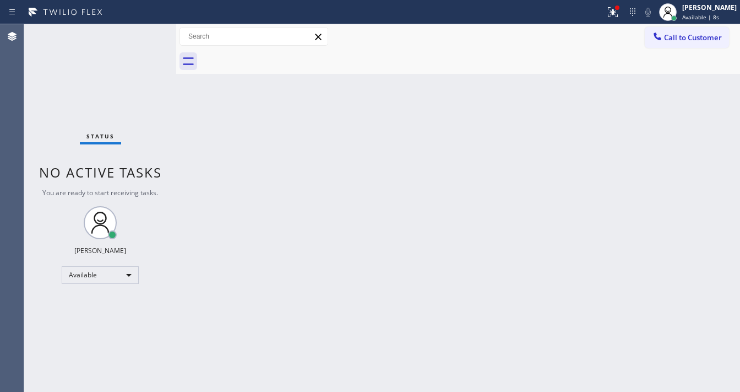
click at [146, 31] on div "Status No active tasks You are ready to start receiving tasks. [PERSON_NAME]" at bounding box center [100, 207] width 152 height 367
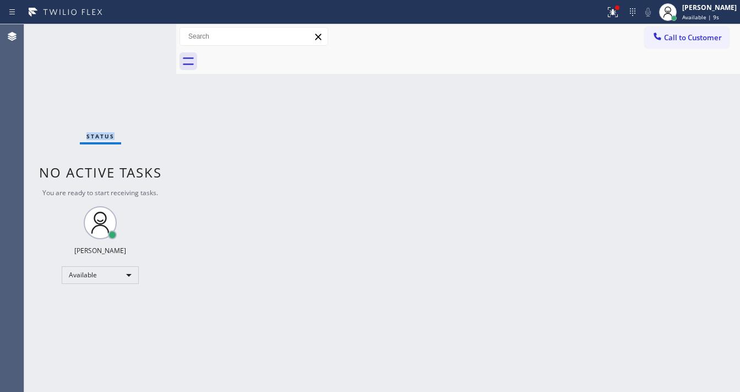
click at [146, 31] on div "Status No active tasks You are ready to start receiving tasks. [PERSON_NAME]" at bounding box center [100, 207] width 152 height 367
click at [613, 11] on div at bounding box center [613, 12] width 24 height 13
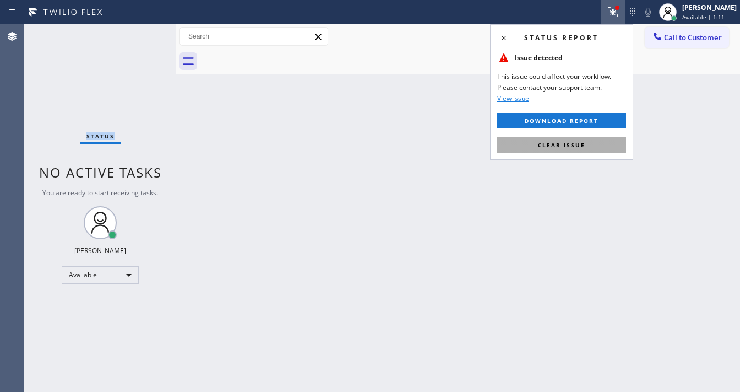
click at [585, 151] on button "Clear issue" at bounding box center [561, 144] width 129 height 15
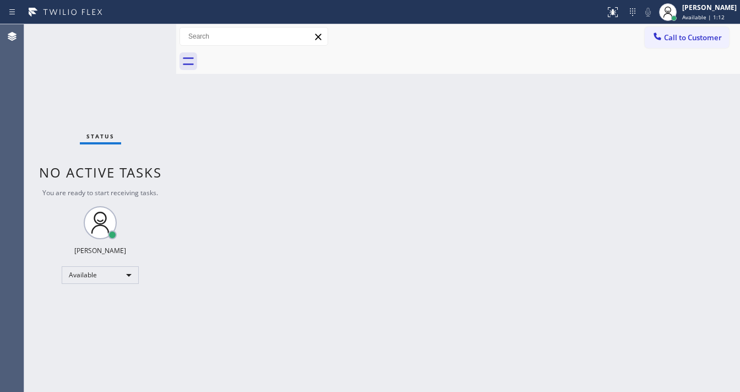
click at [312, 299] on div "Back to Dashboard Change Sender ID Customers Technicians Select a contact Outbo…" at bounding box center [458, 207] width 564 height 367
click at [145, 38] on div "Status No active tasks You are ready to start receiving tasks. [PERSON_NAME]" at bounding box center [100, 207] width 152 height 367
click at [145, 36] on div "Status No active tasks You are ready to start receiving tasks. [PERSON_NAME]" at bounding box center [100, 207] width 152 height 367
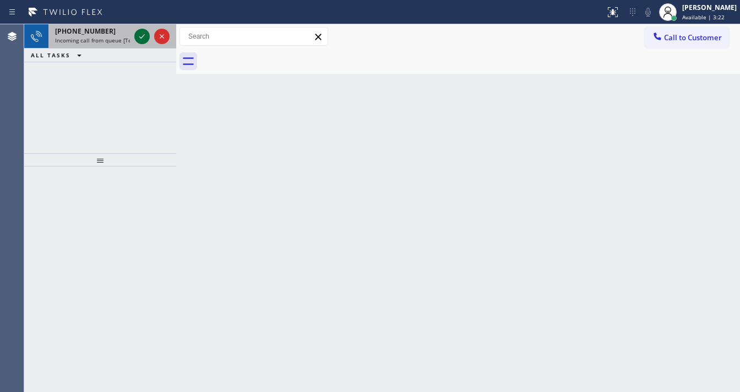
click at [141, 37] on icon at bounding box center [142, 36] width 6 height 4
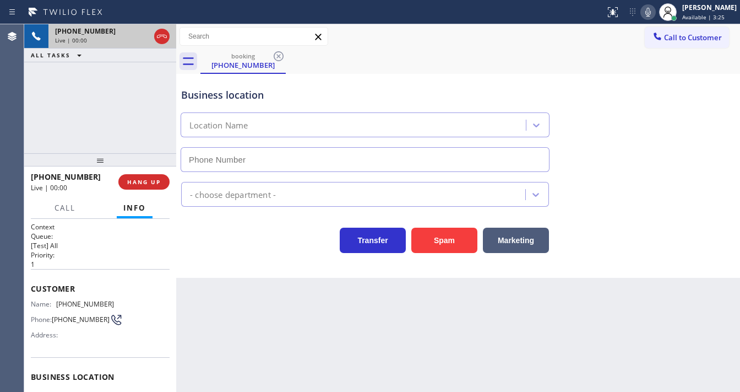
type input "[PHONE_NUMBER]"
click at [51, 283] on span "Customer" at bounding box center [100, 288] width 139 height 10
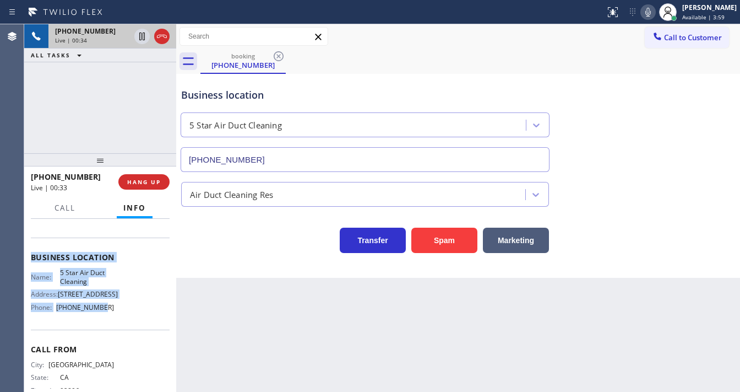
scroll to position [132, 0]
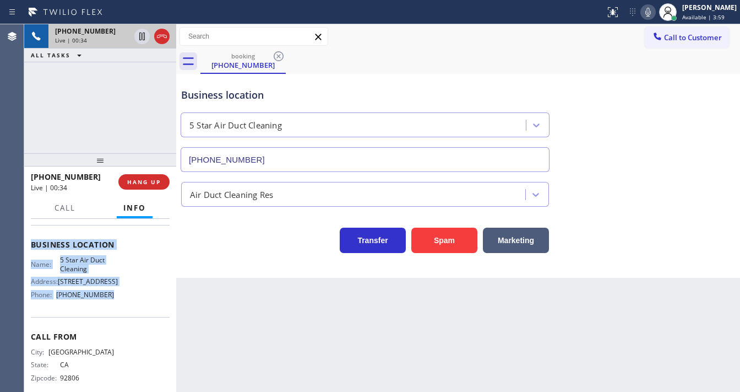
drag, startPoint x: 33, startPoint y: 284, endPoint x: 68, endPoint y: 181, distance: 108.9
click at [124, 304] on div "Context Queue: [Test] All Priority: 1 Customer Name: [PHONE_NUMBER] Phone: [PHO…" at bounding box center [100, 245] width 139 height 310
copy div "Customer Name: [PHONE_NUMBER] Phone: [PHONE_NUMBER] Address: Business location …"
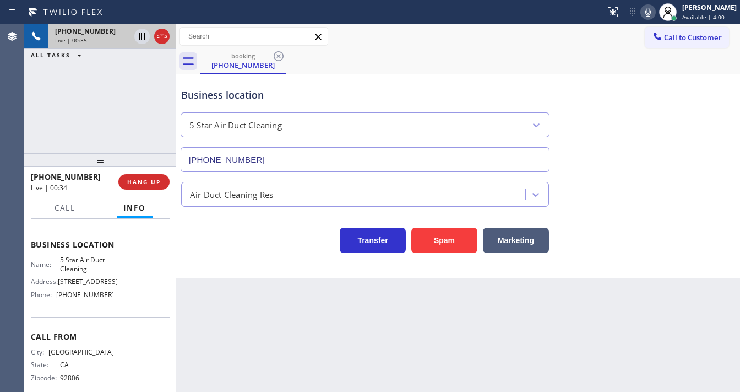
click at [77, 110] on div "[PHONE_NUMBER] Live | 00:35 ALL TASKS ALL TASKS ACTIVE TASKS TASKS IN WRAP UP" at bounding box center [100, 88] width 152 height 129
click at [176, 107] on div at bounding box center [176, 207] width 0 height 367
click at [142, 35] on icon at bounding box center [142, 36] width 13 height 13
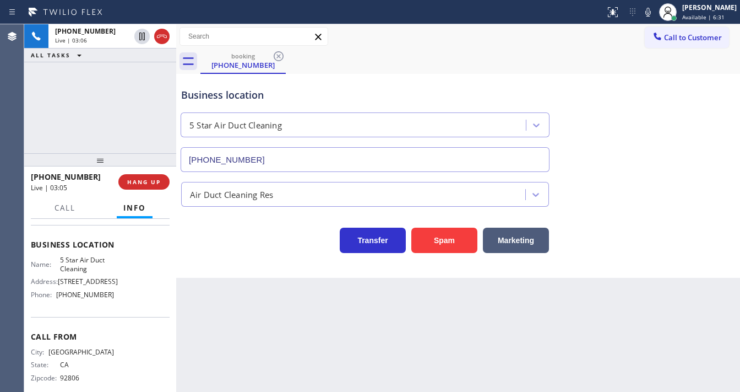
click at [646, 15] on div "Status report No issues detected If you experience an issue, please download th…" at bounding box center [670, 12] width 139 height 24
click at [95, 101] on div "[PHONE_NUMBER] Live | 03:06 ALL TASKS ALL TASKS ACTIVE TASKS TASKS IN WRAP UP" at bounding box center [100, 88] width 152 height 129
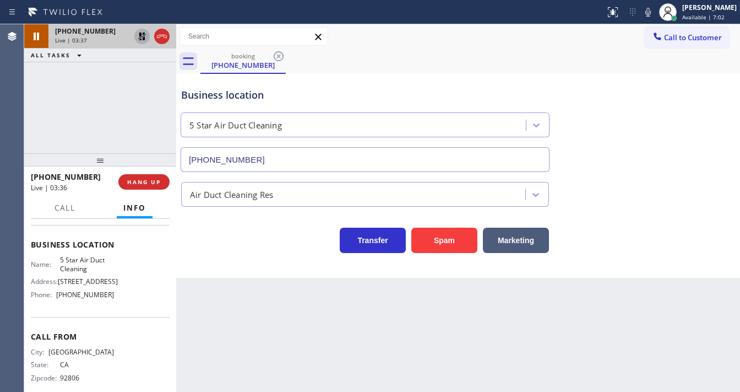
click at [140, 35] on icon at bounding box center [142, 36] width 8 height 8
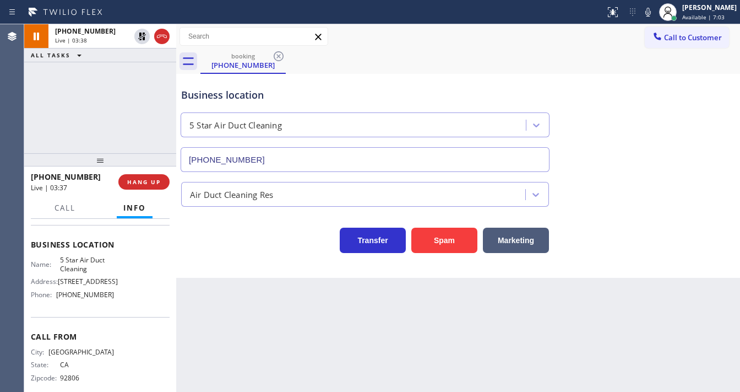
click at [648, 13] on div at bounding box center [648, 12] width 15 height 13
click at [655, 11] on icon at bounding box center [648, 12] width 13 height 13
click at [139, 84] on div "[PHONE_NUMBER] Live | 03:40 ALL TASKS ALL TASKS ACTIVE TASKS TASKS IN WRAP UP" at bounding box center [100, 88] width 152 height 129
click at [28, 119] on div "[PHONE_NUMBER] Live | 03:48 ALL TASKS ALL TASKS ACTIVE TASKS TASKS IN WRAP UP" at bounding box center [100, 88] width 152 height 129
click at [101, 125] on div "[PHONE_NUMBER] Live | 04:05 ALL TASKS ALL TASKS ACTIVE TASKS TASKS IN WRAP UP" at bounding box center [100, 88] width 152 height 129
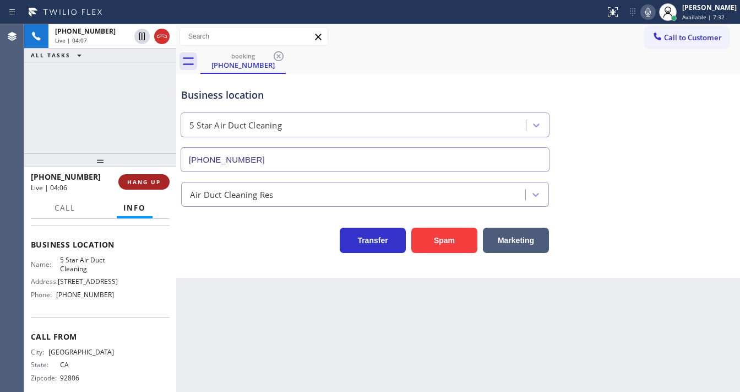
click at [155, 182] on span "HANG UP" at bounding box center [144, 182] width 34 height 8
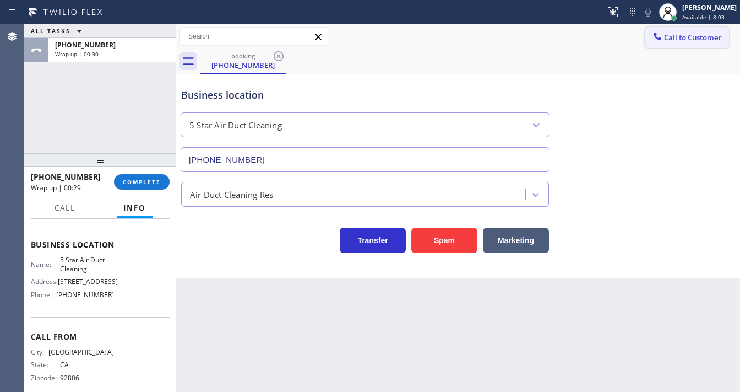
click at [671, 37] on span "Call to Customer" at bounding box center [693, 37] width 58 height 10
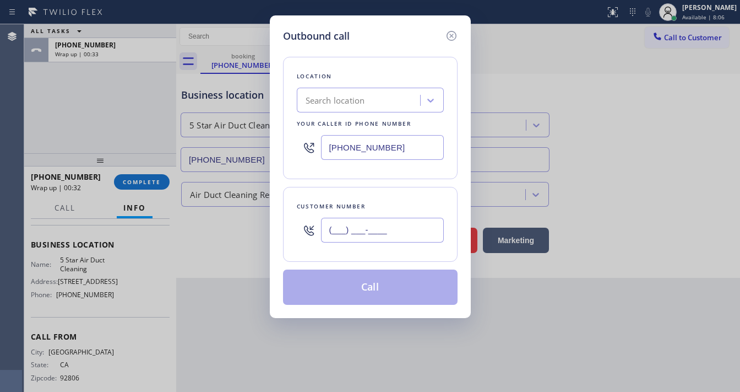
click at [383, 225] on input "(___) ___-____" at bounding box center [382, 230] width 123 height 25
paste input "714) 767-1284"
type input "[PHONE_NUMBER]"
click at [402, 139] on input "[PHONE_NUMBER]" at bounding box center [382, 147] width 123 height 25
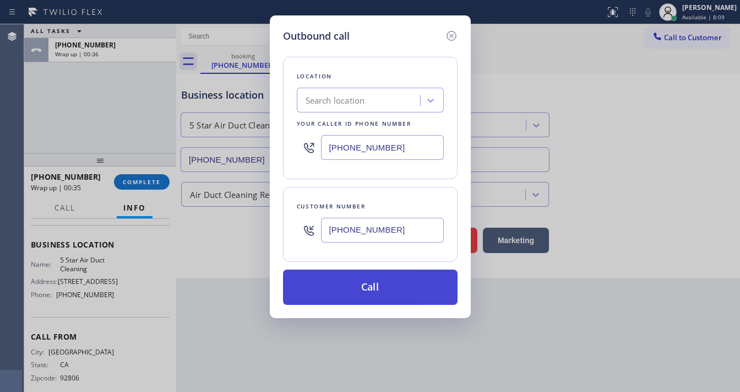
paste input "858) 800-3094"
type input "[PHONE_NUMBER]"
click at [374, 294] on button "Call" at bounding box center [370, 286] width 175 height 35
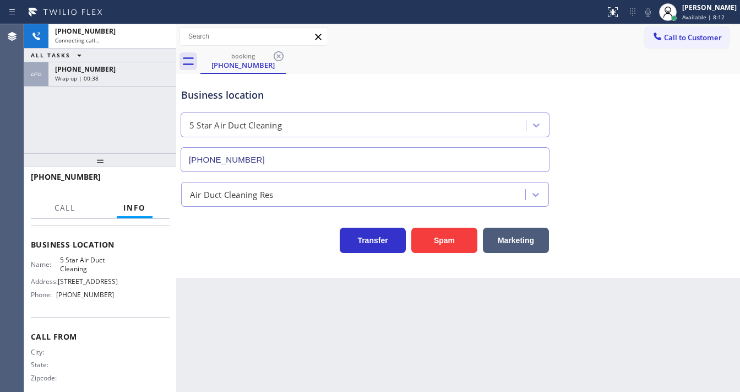
click at [107, 115] on div "[PHONE_NUMBER] Connecting call… ALL TASKS ALL TASKS ACTIVE TASKS TASKS IN WRAP …" at bounding box center [100, 88] width 152 height 129
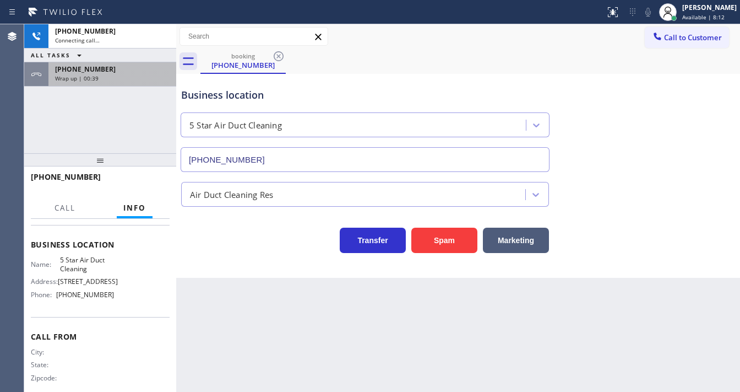
click at [118, 65] on div "[PHONE_NUMBER]" at bounding box center [112, 68] width 115 height 9
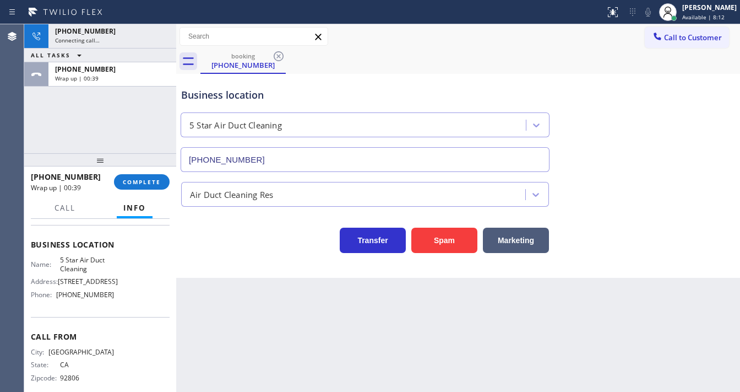
click at [147, 173] on div "[PHONE_NUMBER] Wrap up | 00:39 COMPLETE" at bounding box center [100, 181] width 139 height 29
click at [149, 181] on span "COMPLETE" at bounding box center [142, 182] width 38 height 8
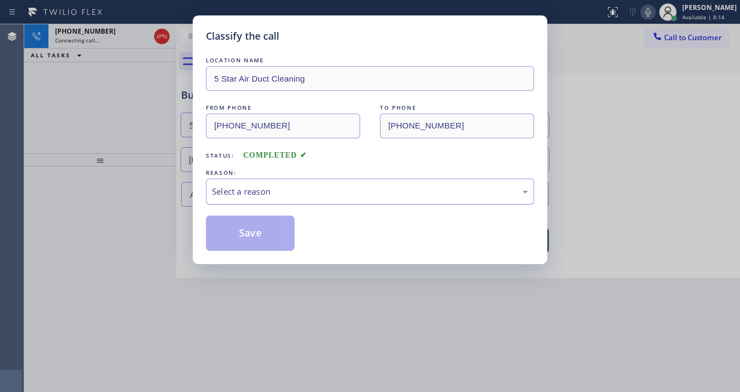
click at [249, 191] on div "Select a reason" at bounding box center [370, 191] width 316 height 13
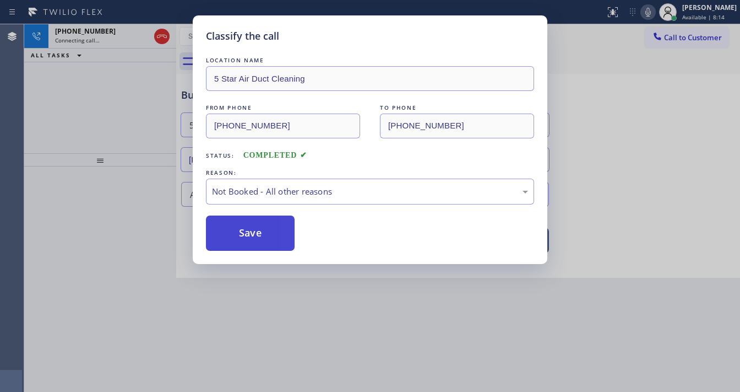
click at [248, 230] on button "Save" at bounding box center [250, 232] width 89 height 35
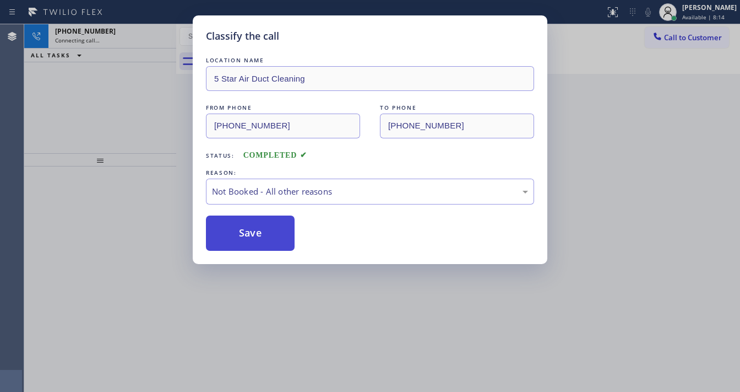
click at [248, 230] on button "Save" at bounding box center [250, 232] width 89 height 35
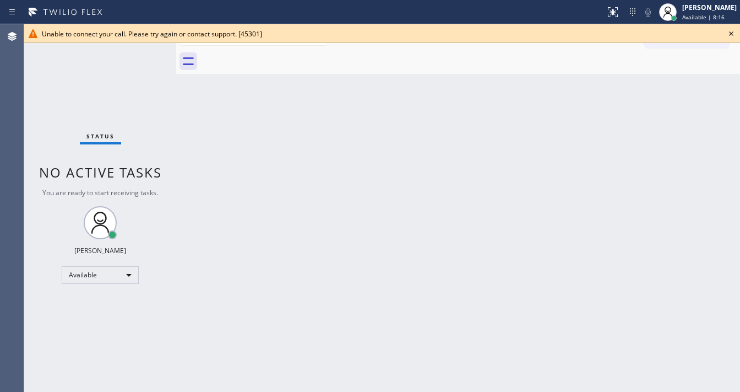
click at [137, 80] on div "Status No active tasks You are ready to start receiving tasks. [PERSON_NAME]" at bounding box center [100, 207] width 152 height 367
click at [730, 31] on icon at bounding box center [731, 33] width 13 height 13
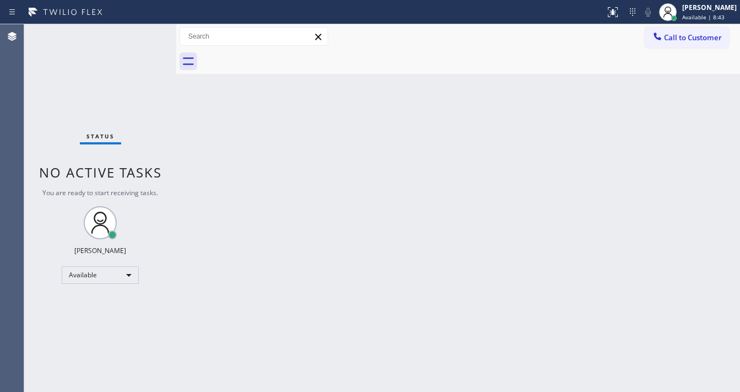
click at [110, 79] on div "Status No active tasks You are ready to start receiving tasks. [PERSON_NAME]" at bounding box center [100, 207] width 152 height 367
click at [133, 40] on div "Status No active tasks You are ready to start receiving tasks. [PERSON_NAME]" at bounding box center [100, 207] width 152 height 367
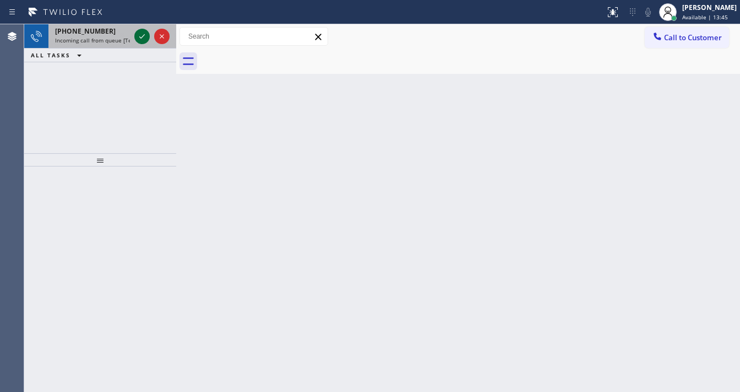
click at [142, 36] on icon at bounding box center [142, 36] width 13 height 13
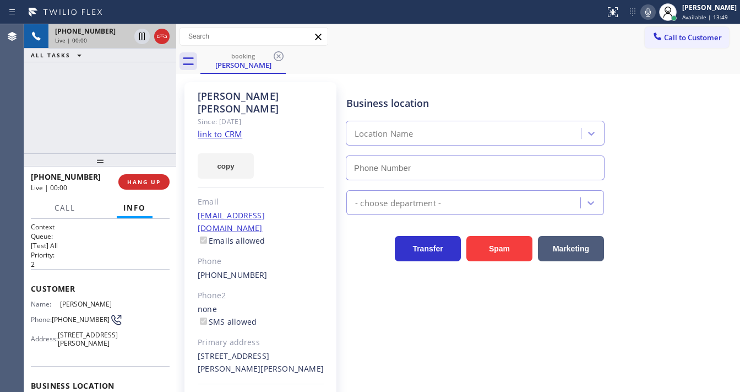
type input "[PHONE_NUMBER]"
click at [213, 128] on link "link to CRM" at bounding box center [220, 133] width 45 height 11
click at [231, 128] on link "link to CRM" at bounding box center [220, 133] width 45 height 11
drag, startPoint x: 86, startPoint y: 176, endPoint x: 40, endPoint y: 177, distance: 45.7
click at [40, 177] on div "[PHONE_NUMBER]" at bounding box center [71, 176] width 80 height 10
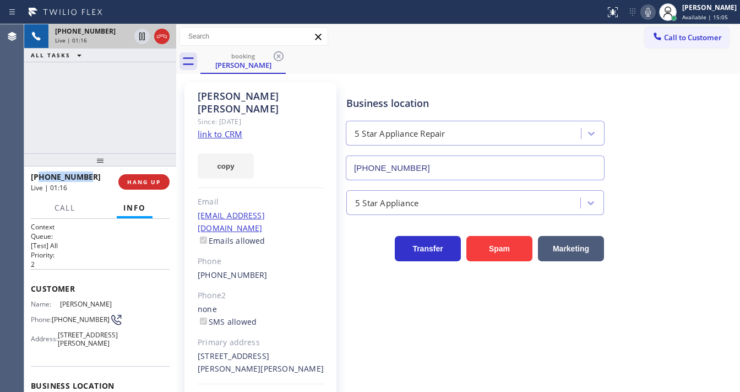
copy span "3104976667"
click at [73, 122] on div "[PHONE_NUMBER] Live | 01:16 ALL TASKS ALL TASKS ACTIVE TASKS TASKS IN WRAP UP" at bounding box center [100, 88] width 152 height 129
click at [43, 246] on p "[Test] All" at bounding box center [100, 245] width 139 height 9
drag, startPoint x: 71, startPoint y: 323, endPoint x: 53, endPoint y: 312, distance: 21.0
click at [53, 313] on div "Phone: [PHONE_NUMBER]" at bounding box center [72, 319] width 83 height 13
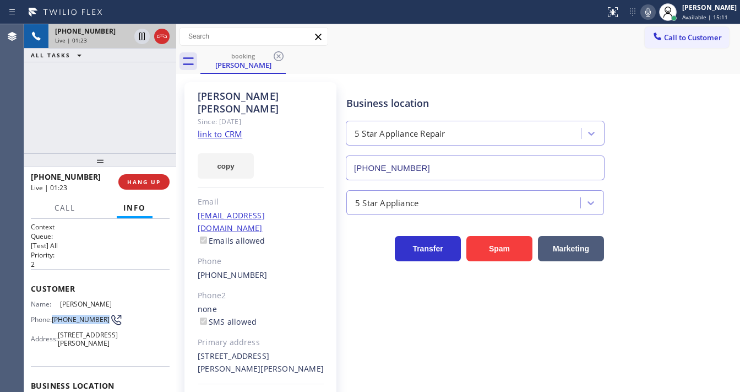
copy span "[PHONE_NUMBER]"
click at [100, 99] on div "[PHONE_NUMBER] Live | 01:23 ALL TASKS ALL TASKS ACTIVE TASKS TASKS IN WRAP UP" at bounding box center [100, 88] width 152 height 129
click at [653, 14] on icon at bounding box center [648, 12] width 13 height 13
click at [143, 37] on icon at bounding box center [142, 36] width 13 height 13
click at [140, 34] on icon at bounding box center [142, 36] width 8 height 8
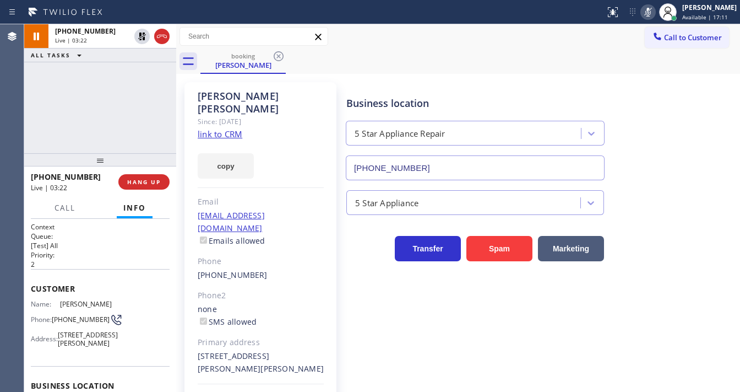
click at [655, 14] on icon at bounding box center [648, 12] width 13 height 13
click at [66, 104] on div "[PHONE_NUMBER] Live | 03:23 ALL TASKS ALL TASKS ACTIVE TASKS TASKS IN WRAP UP" at bounding box center [100, 88] width 152 height 129
click at [117, 114] on div "[PHONE_NUMBER] Live | 03:32 ALL TASKS ALL TASKS ACTIVE TASKS TASKS IN WRAP UP" at bounding box center [100, 88] width 152 height 129
drag, startPoint x: 42, startPoint y: 126, endPoint x: 50, endPoint y: 114, distance: 13.9
click at [44, 126] on div "[PHONE_NUMBER] Live | 03:55 ALL TASKS ALL TASKS ACTIVE TASKS TASKS IN WRAP UP" at bounding box center [100, 88] width 152 height 129
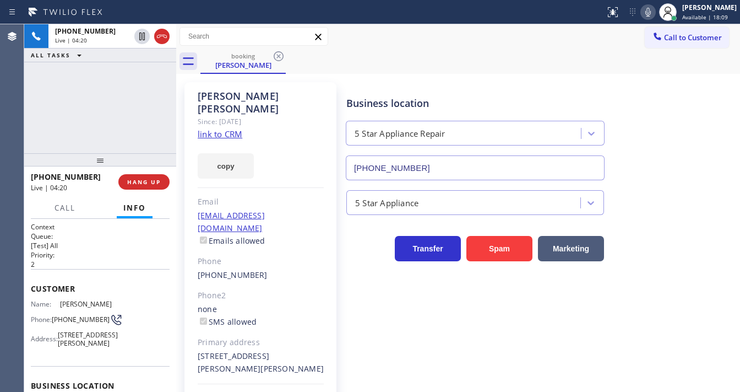
click at [655, 18] on icon at bounding box center [648, 12] width 13 height 13
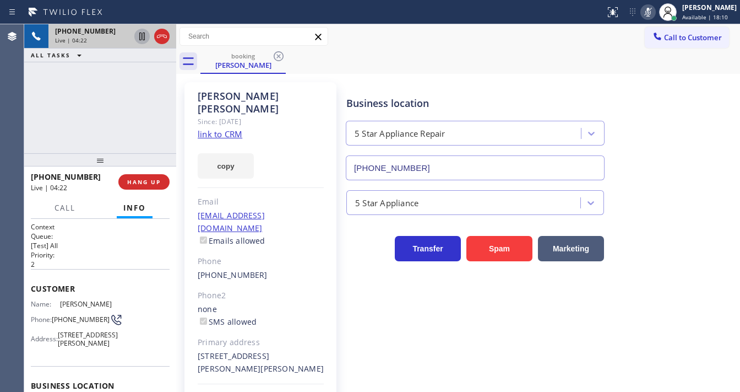
click at [143, 37] on icon at bounding box center [142, 36] width 6 height 8
click at [139, 40] on icon at bounding box center [142, 36] width 13 height 13
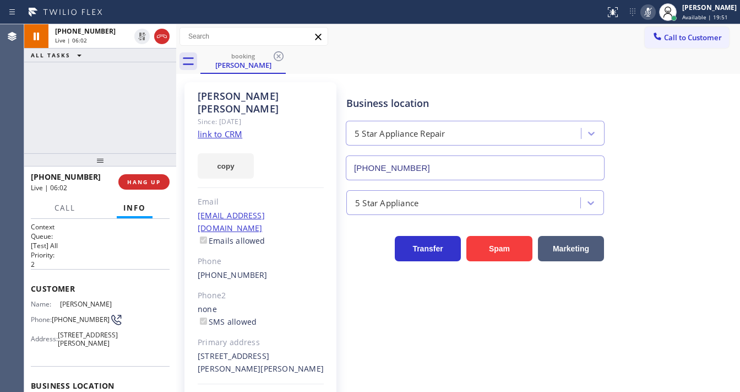
click at [655, 15] on icon at bounding box center [648, 12] width 13 height 13
drag, startPoint x: 573, startPoint y: 73, endPoint x: 554, endPoint y: 74, distance: 18.8
click at [573, 73] on div "booking [PERSON_NAME]" at bounding box center [471, 61] width 540 height 25
click at [129, 114] on div "[PHONE_NUMBER] Live | 06:03 ALL TASKS ALL TASKS ACTIVE TASKS TASKS IN WRAP UP" at bounding box center [100, 88] width 152 height 129
click at [134, 110] on div "[PHONE_NUMBER] Live | 06:04 ALL TASKS ALL TASKS ACTIVE TASKS TASKS IN WRAP UP" at bounding box center [100, 88] width 152 height 129
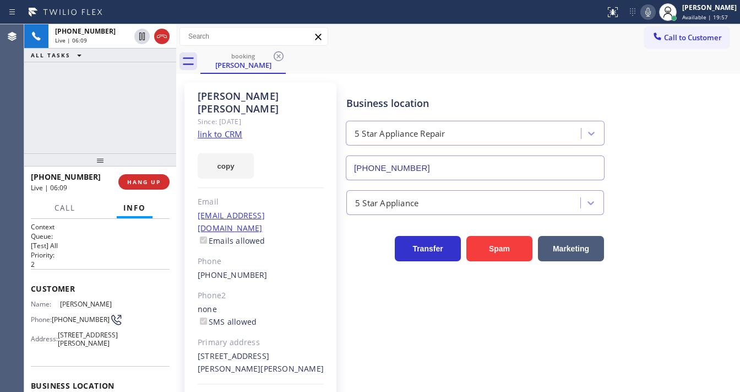
click at [30, 143] on div "[PHONE_NUMBER] Live | 06:09 ALL TASKS ALL TASKS ACTIVE TASKS TASKS IN WRAP UP" at bounding box center [100, 88] width 152 height 129
click at [134, 127] on div "[PHONE_NUMBER] Live | 06:23 ALL TASKS ALL TASKS ACTIVE TASKS TASKS IN WRAP UP" at bounding box center [100, 88] width 152 height 129
click at [53, 127] on div "[PHONE_NUMBER] Live | 08:05 ALL TASKS ALL TASKS ACTIVE TASKS TASKS IN WRAP UP" at bounding box center [100, 88] width 152 height 129
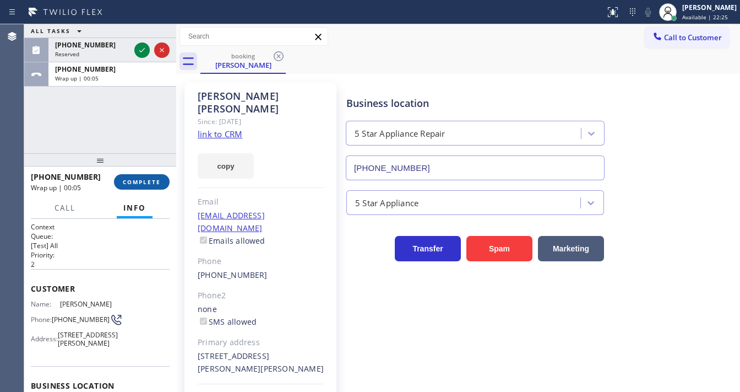
click at [153, 187] on button "COMPLETE" at bounding box center [142, 181] width 56 height 15
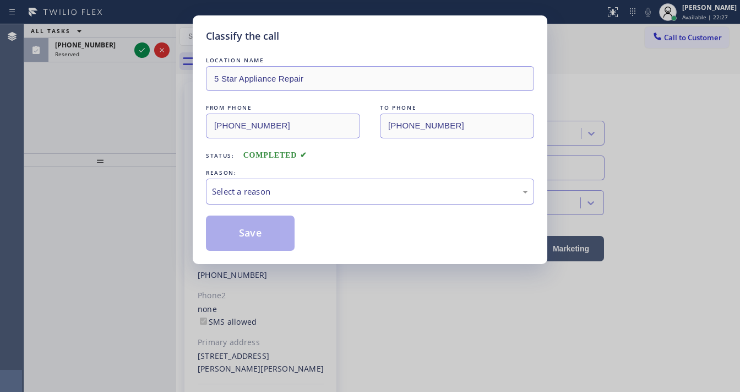
drag, startPoint x: 255, startPoint y: 192, endPoint x: 257, endPoint y: 198, distance: 6.8
click at [256, 193] on div "Select a reason" at bounding box center [370, 191] width 316 height 13
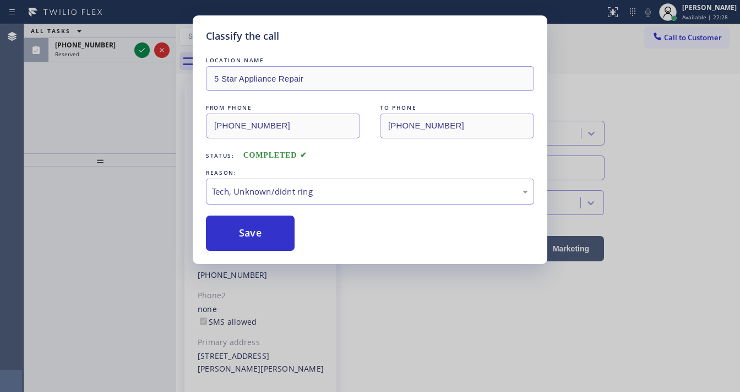
click at [249, 194] on div "Tech, Unknown/didnt ring" at bounding box center [370, 191] width 316 height 13
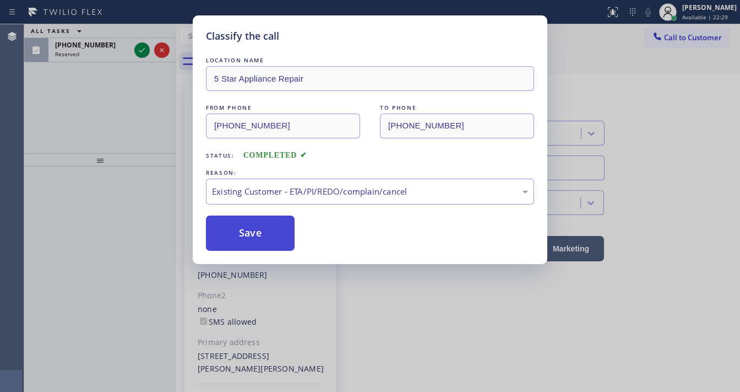
click at [242, 225] on button "Save" at bounding box center [250, 232] width 89 height 35
drag, startPoint x: 242, startPoint y: 225, endPoint x: 224, endPoint y: 208, distance: 25.3
click at [240, 224] on button "Save" at bounding box center [250, 232] width 89 height 35
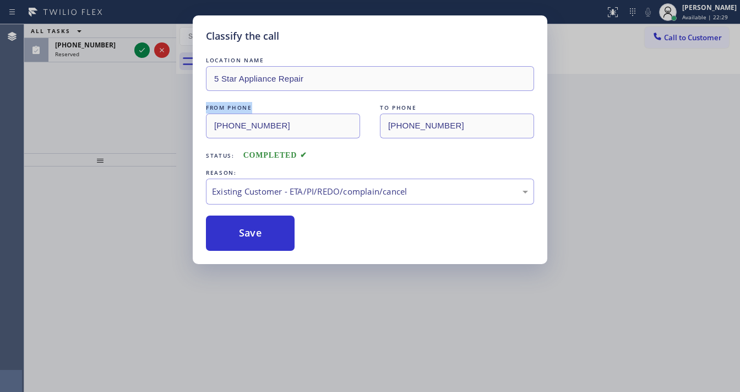
drag, startPoint x: 136, startPoint y: 113, endPoint x: 142, endPoint y: 79, distance: 34.7
click at [137, 109] on div "Classify the call LOCATION NAME 5 Star Appliance Repair FROM PHONE [PHONE_NUMBE…" at bounding box center [370, 196] width 740 height 392
click at [142, 47] on div "Classify the call LOCATION NAME 5 Star Appliance Repair FROM PHONE [PHONE_NUMBE…" at bounding box center [370, 196] width 740 height 392
click at [141, 46] on div "Classify the call LOCATION NAME Home Alliance FROM PHONE [PHONE_NUMBER] TO PHON…" at bounding box center [382, 207] width 716 height 367
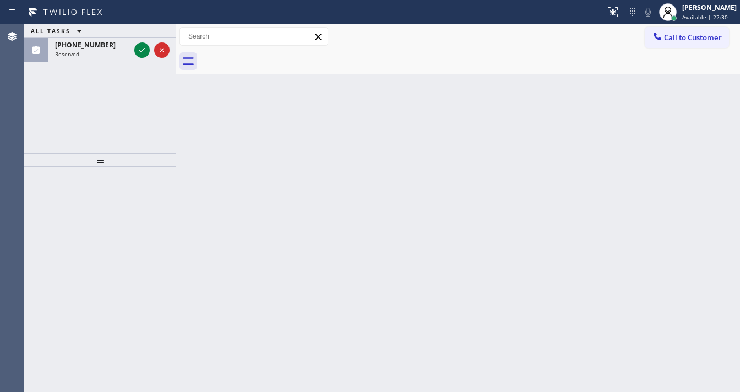
click at [141, 46] on icon at bounding box center [142, 50] width 13 height 13
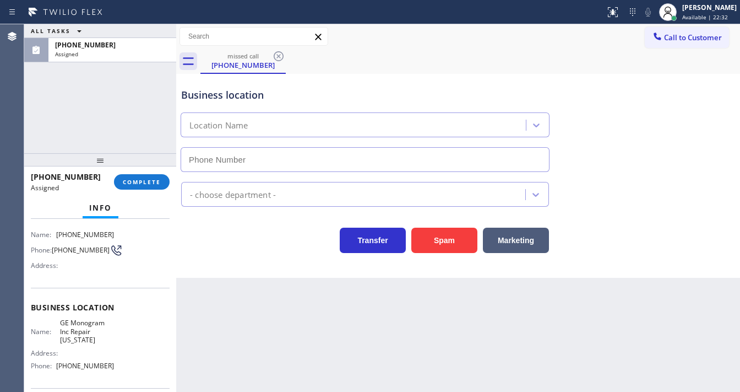
type input "[PHONE_NUMBER]"
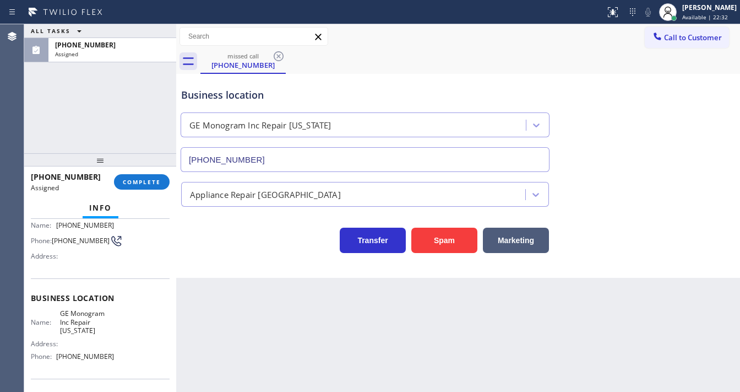
scroll to position [79, 0]
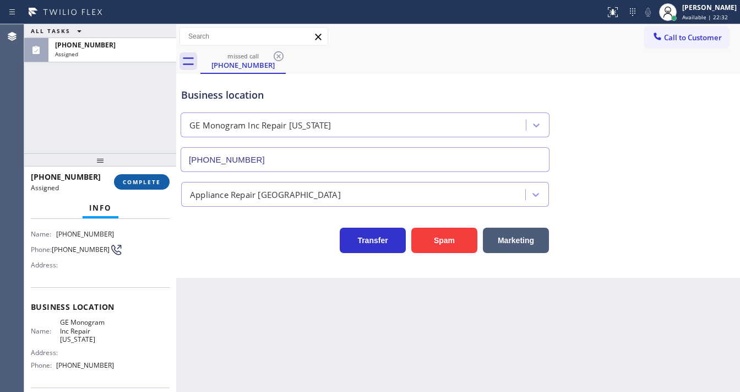
click at [137, 179] on span "COMPLETE" at bounding box center [142, 182] width 38 height 8
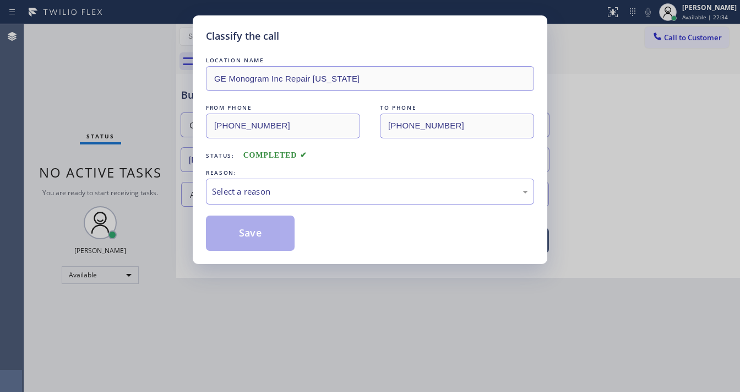
click at [254, 199] on div "Select a reason" at bounding box center [370, 191] width 328 height 26
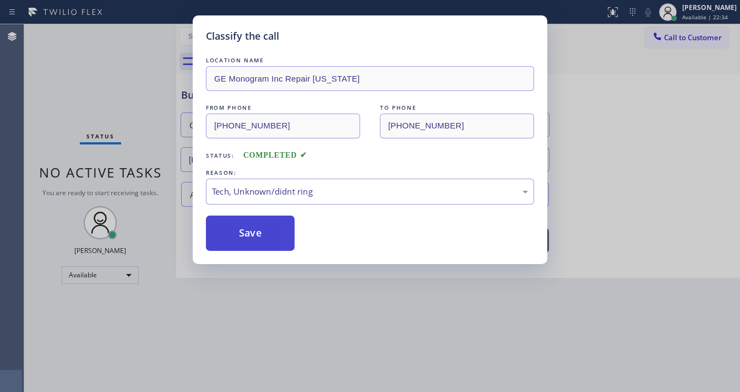
click at [251, 230] on button "Save" at bounding box center [250, 232] width 89 height 35
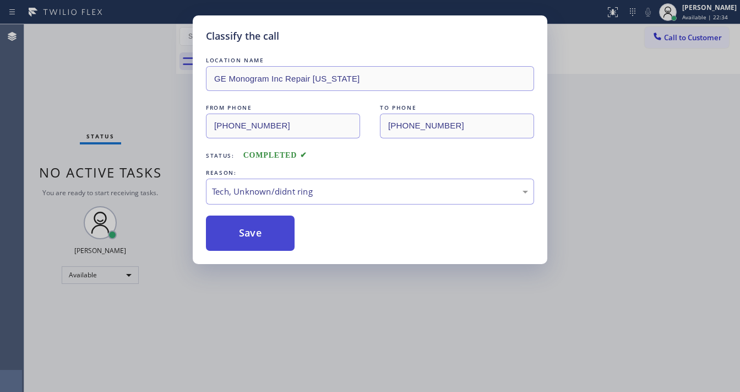
drag, startPoint x: 251, startPoint y: 230, endPoint x: 297, endPoint y: 337, distance: 116.7
click at [251, 231] on button "Save" at bounding box center [250, 232] width 89 height 35
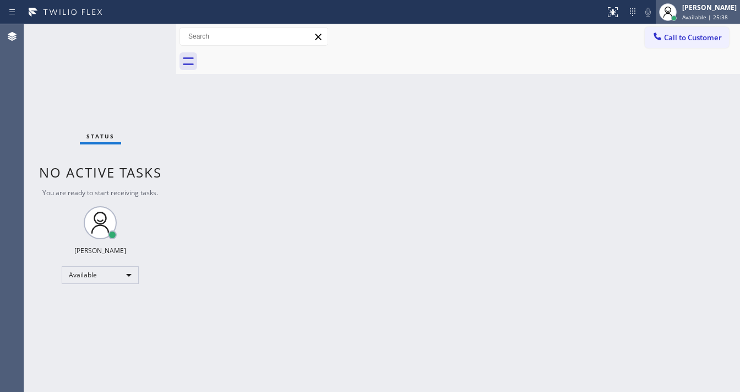
click at [707, 10] on div "[PERSON_NAME]" at bounding box center [709, 7] width 55 height 9
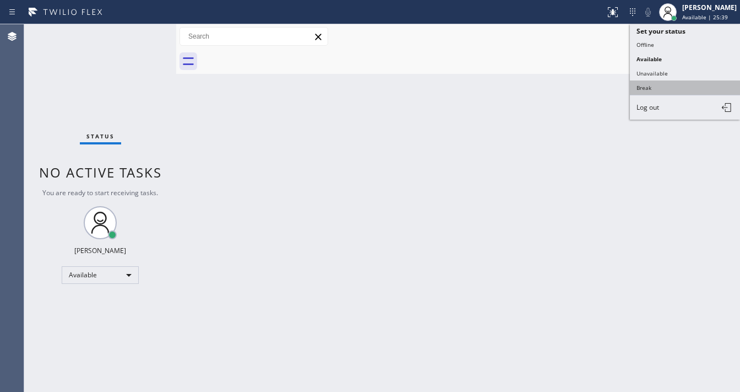
click at [674, 82] on button "Break" at bounding box center [685, 87] width 110 height 14
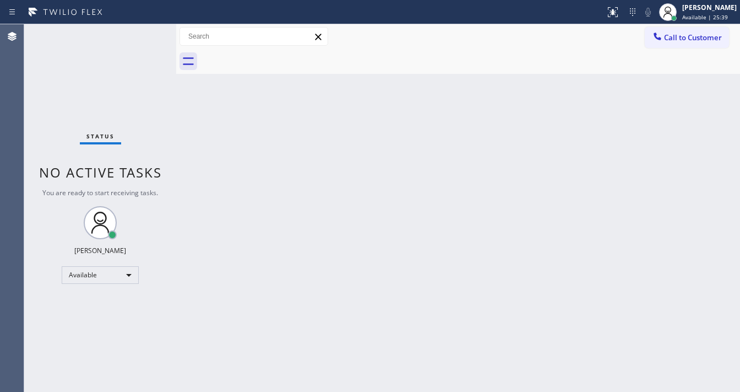
click at [326, 161] on div "Back to Dashboard Change Sender ID Customers Technicians Select a contact Outbo…" at bounding box center [458, 207] width 564 height 367
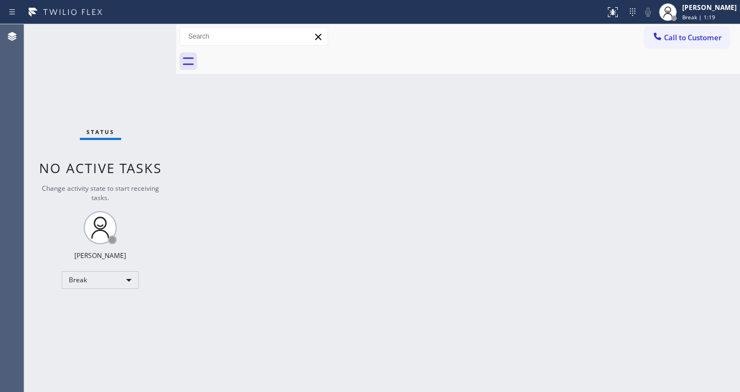
drag, startPoint x: 11, startPoint y: 260, endPoint x: 57, endPoint y: 268, distance: 46.5
click at [13, 260] on div "Agent Desktop" at bounding box center [12, 207] width 24 height 367
click at [73, 274] on div "Break" at bounding box center [100, 280] width 77 height 18
drag, startPoint x: 83, startPoint y: 308, endPoint x: 117, endPoint y: 297, distance: 36.1
click at [83, 308] on li "Available" at bounding box center [99, 307] width 75 height 13
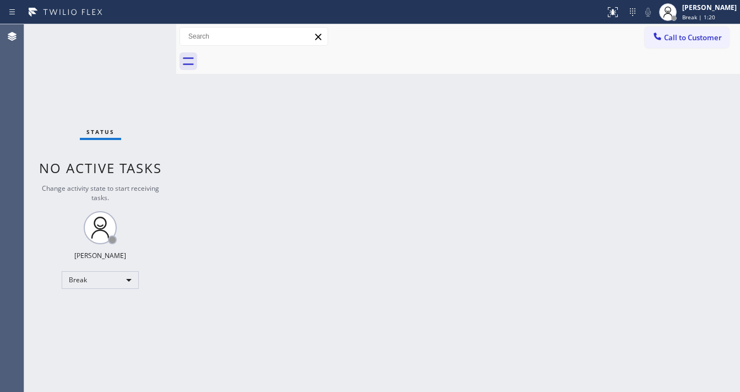
click at [245, 281] on div "Back to Dashboard Change Sender ID Customers Technicians Select a contact Outbo…" at bounding box center [458, 207] width 564 height 367
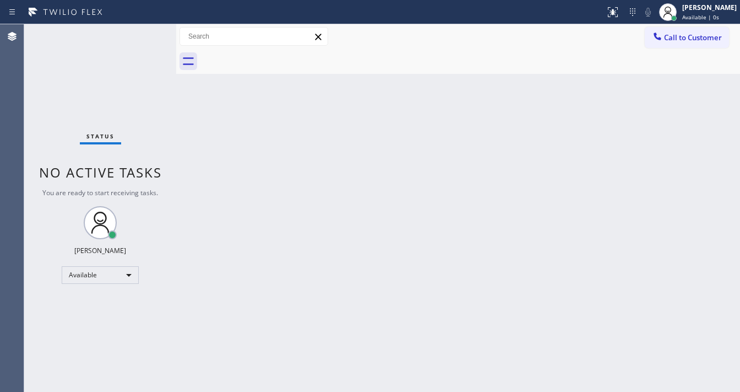
click at [81, 80] on div "Status No active tasks You are ready to start receiving tasks. [PERSON_NAME]" at bounding box center [100, 207] width 152 height 367
drag, startPoint x: 174, startPoint y: 35, endPoint x: 141, endPoint y: 35, distance: 33.1
click at [141, 35] on div "Status No active tasks You are ready to start receiving tasks. [PERSON_NAME] Av…" at bounding box center [382, 207] width 716 height 367
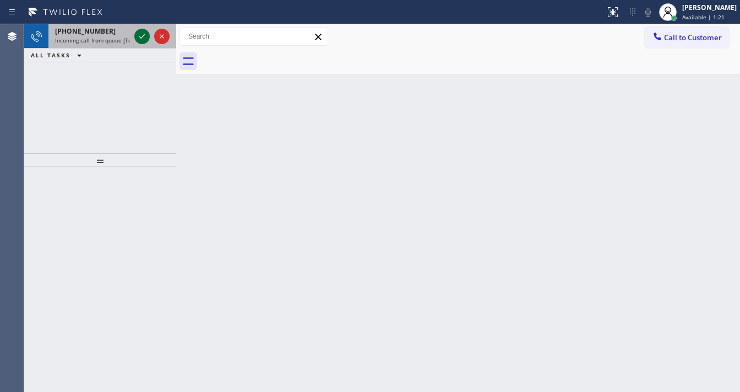
click at [144, 34] on icon at bounding box center [142, 36] width 13 height 13
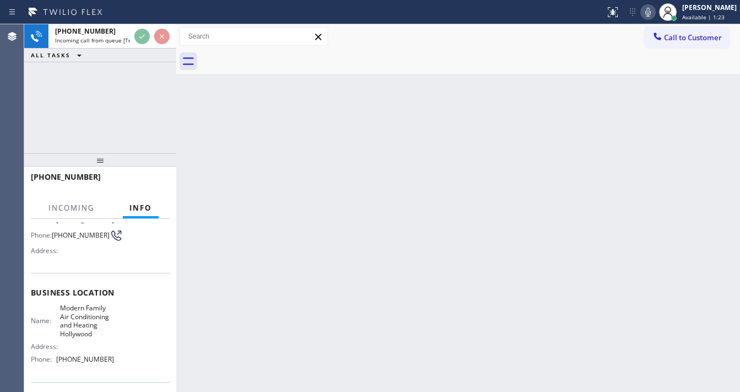
scroll to position [88, 0]
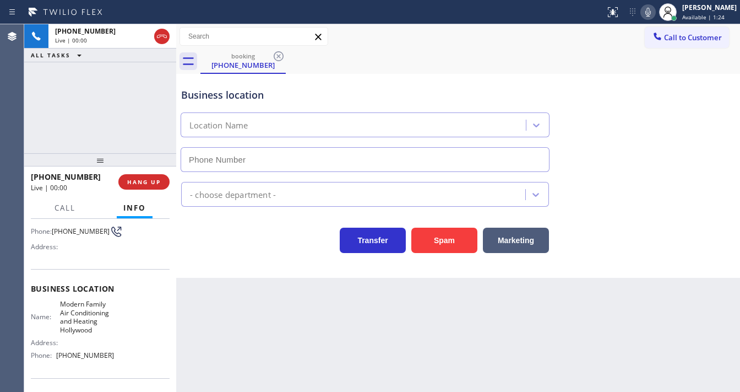
type input "[PHONE_NUMBER]"
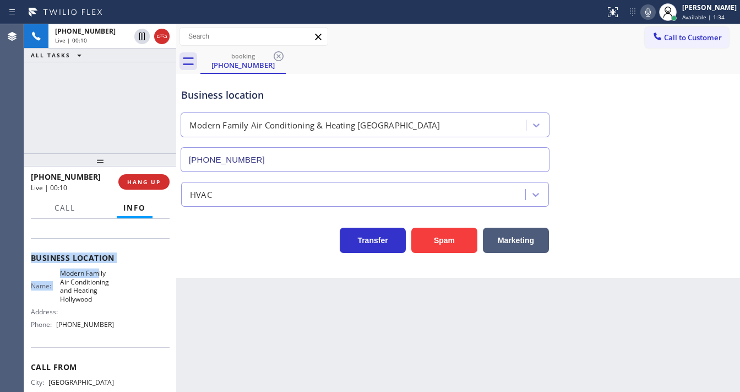
scroll to position [132, 0]
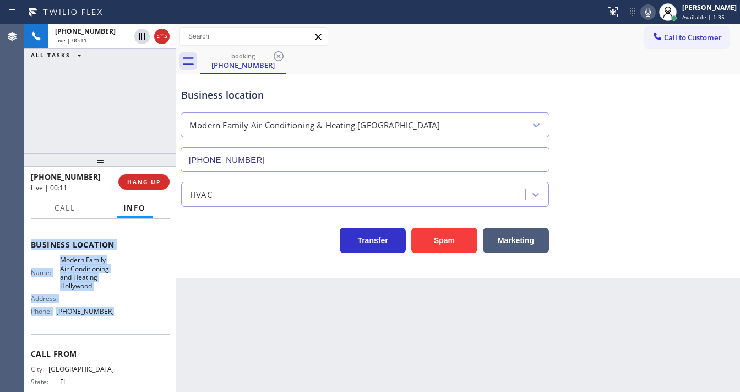
drag, startPoint x: 32, startPoint y: 240, endPoint x: 113, endPoint y: 308, distance: 106.3
click at [113, 308] on div "Context Queue: [Test] All Priority: 2 Customer Name: [PHONE_NUMBER] Phone: [PHO…" at bounding box center [100, 253] width 139 height 327
copy div "Customer Name: [PHONE_NUMBER] Phone: [PHONE_NUMBER] Address: Business location …"
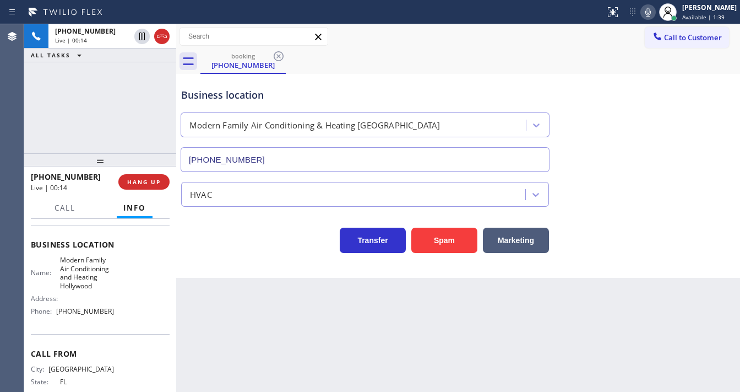
click at [95, 126] on div "[PHONE_NUMBER] Live | 00:14 ALL TASKS ALL TASKS ACTIVE TASKS TASKS IN WRAP UP" at bounding box center [100, 88] width 152 height 129
click at [47, 116] on div "[PHONE_NUMBER] Live | 00:20 ALL TASKS ALL TASKS ACTIVE TASKS TASKS IN WRAP UP" at bounding box center [100, 88] width 152 height 129
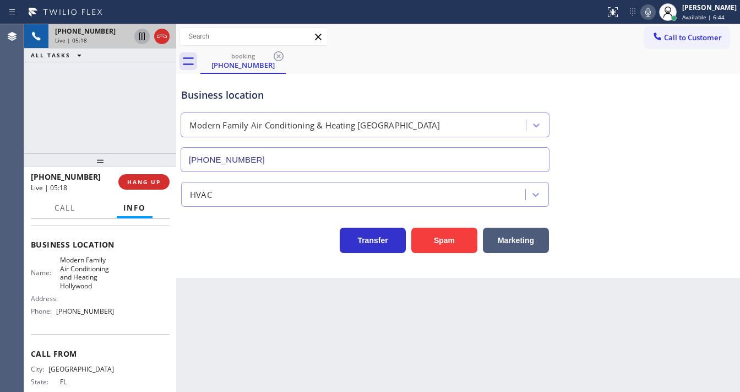
click at [139, 37] on icon at bounding box center [142, 36] width 13 height 13
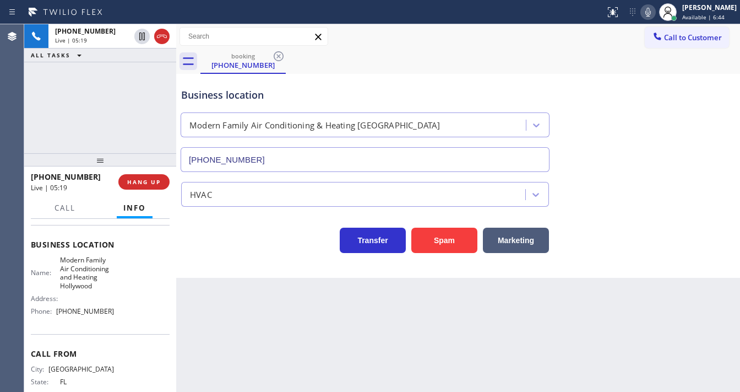
click at [651, 13] on icon at bounding box center [649, 12] width 6 height 9
click at [106, 102] on div "[PHONE_NUMBER] Live | 05:20 ALL TASKS ALL TASKS ACTIVE TASKS TASKS IN WRAP UP" at bounding box center [100, 88] width 152 height 129
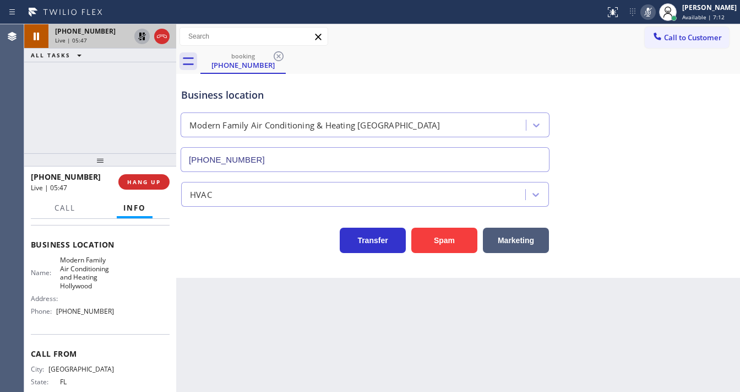
click at [142, 39] on icon at bounding box center [142, 36] width 13 height 13
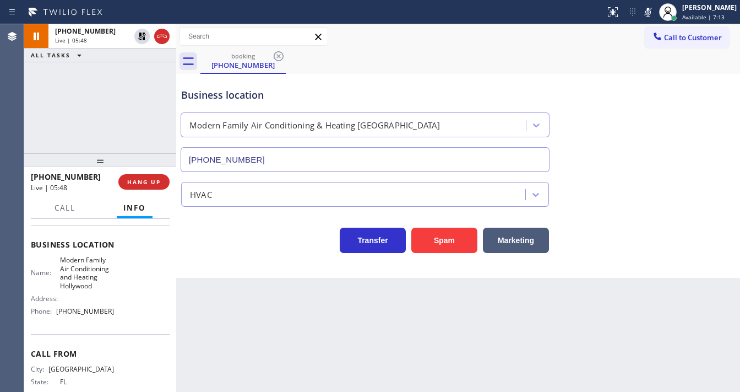
drag, startPoint x: 656, startPoint y: 13, endPoint x: 296, endPoint y: 64, distance: 362.8
click at [651, 13] on icon at bounding box center [648, 12] width 13 height 13
click at [35, 111] on div "[PHONE_NUMBER] Live | 05:49 ALL TASKS ALL TASKS ACTIVE TASKS TASKS IN WRAP UP" at bounding box center [100, 88] width 152 height 129
click at [69, 111] on div "[PHONE_NUMBER] Live | 05:52 ALL TASKS ALL TASKS ACTIVE TASKS TASKS IN WRAP UP" at bounding box center [100, 88] width 152 height 129
click at [50, 121] on div "[PHONE_NUMBER] Live | 11:16 ALL TASKS ALL TASKS ACTIVE TASKS TASKS IN WRAP UP" at bounding box center [100, 88] width 152 height 129
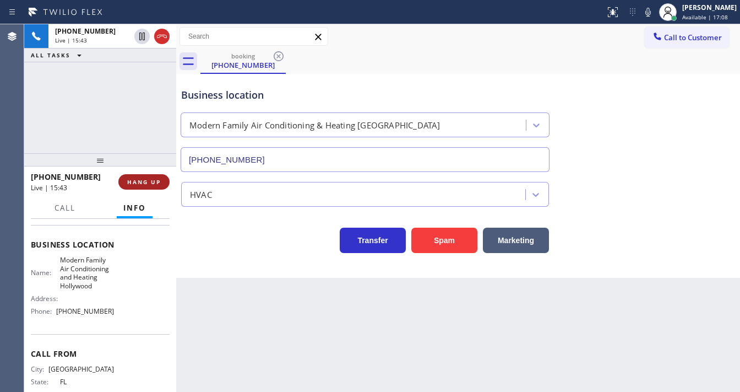
click at [152, 178] on span "HANG UP" at bounding box center [144, 182] width 34 height 8
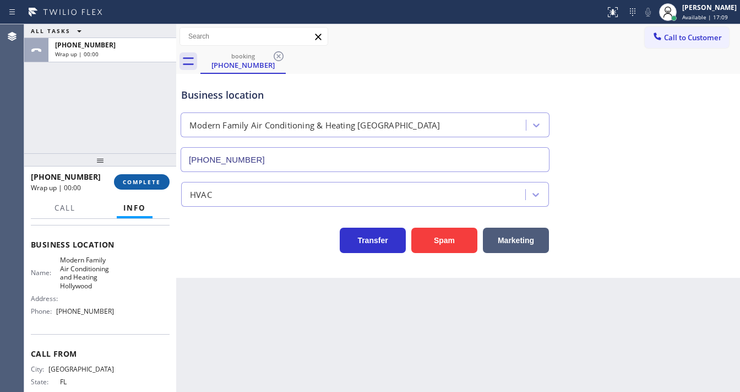
click at [152, 178] on span "COMPLETE" at bounding box center [142, 182] width 38 height 8
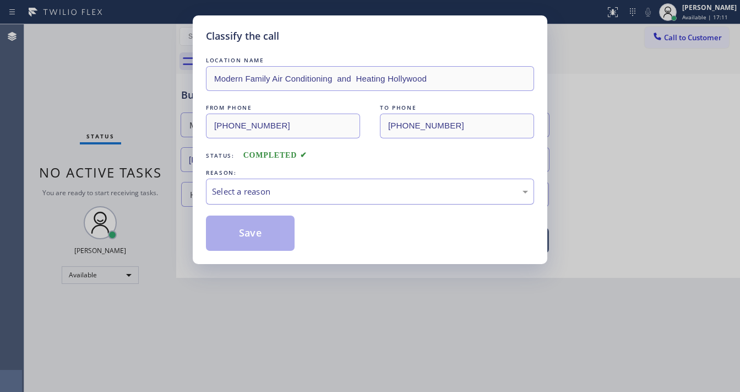
click at [228, 189] on div "Select a reason" at bounding box center [370, 191] width 316 height 13
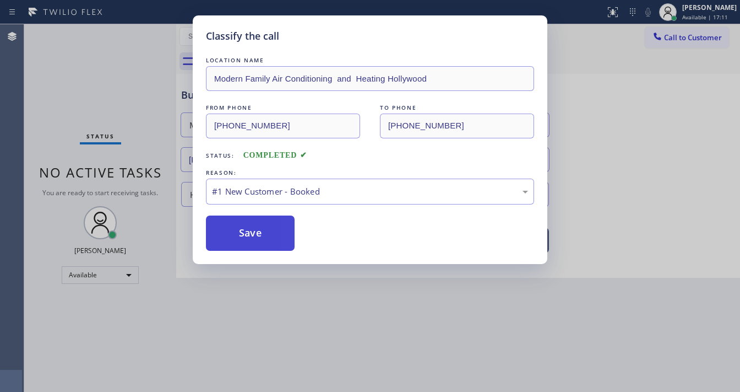
click at [242, 227] on button "Save" at bounding box center [250, 232] width 89 height 35
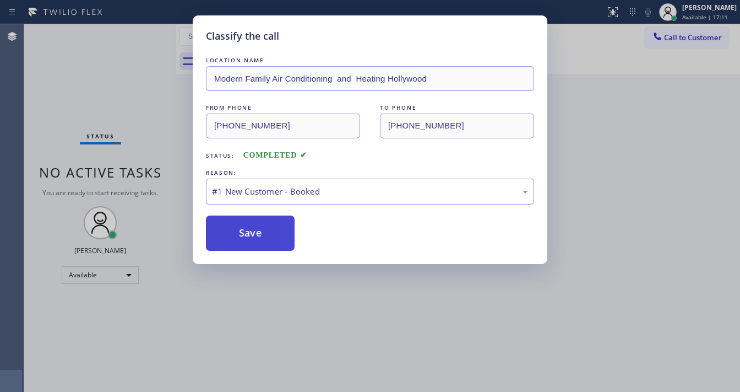
click at [242, 227] on button "Save" at bounding box center [250, 232] width 89 height 35
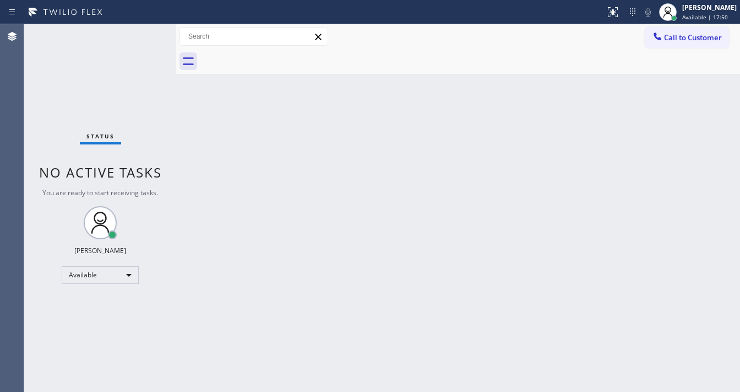
click at [143, 35] on div "Status No active tasks You are ready to start receiving tasks. [PERSON_NAME]" at bounding box center [100, 207] width 152 height 367
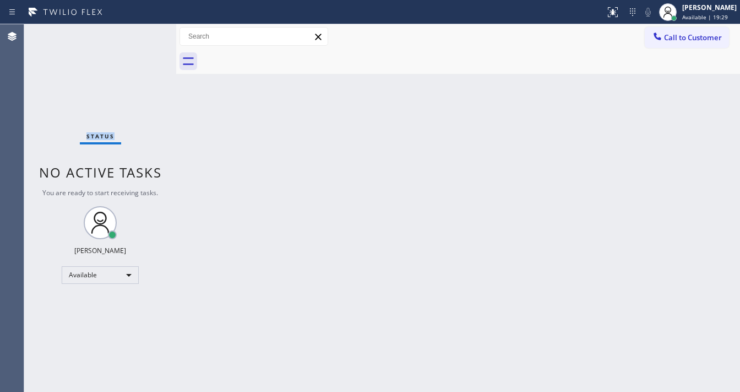
drag, startPoint x: 145, startPoint y: 31, endPoint x: 138, endPoint y: 37, distance: 9.4
click at [138, 37] on div "Status No active tasks You are ready to start receiving tasks. [PERSON_NAME]" at bounding box center [100, 207] width 152 height 367
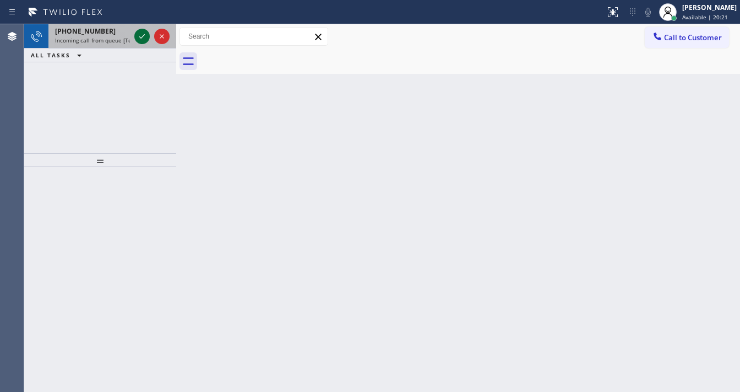
click at [144, 33] on icon at bounding box center [142, 36] width 13 height 13
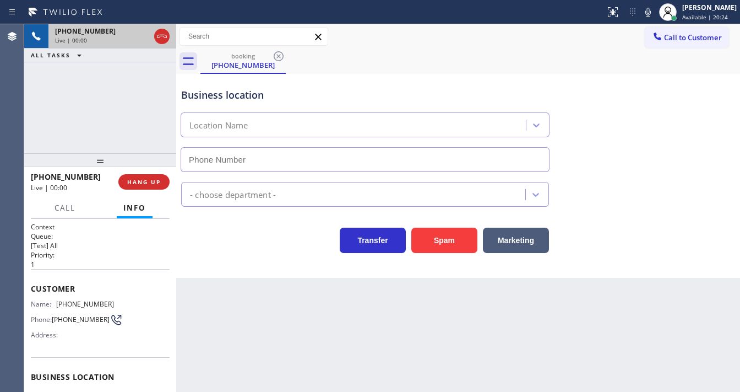
type input "[PHONE_NUMBER]"
click at [84, 100] on div "[PHONE_NUMBER] Live | 01:00 ALL TASKS ALL TASKS ACTIVE TASKS TASKS IN WRAP UP" at bounding box center [100, 88] width 152 height 129
click at [597, 67] on div "booking [PHONE_NUMBER]" at bounding box center [471, 61] width 540 height 25
click at [652, 10] on icon at bounding box center [648, 12] width 13 height 13
click at [144, 37] on icon at bounding box center [142, 36] width 13 height 13
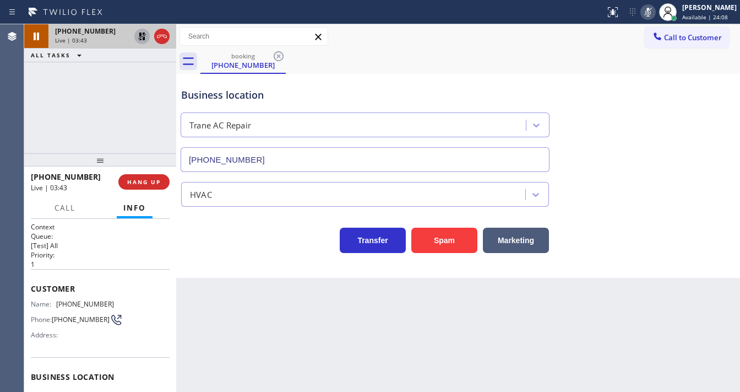
click at [55, 133] on div "[PHONE_NUMBER] Live | 03:43 ALL TASKS ALL TASKS ACTIVE TASKS TASKS IN WRAP UP" at bounding box center [100, 88] width 152 height 129
drag, startPoint x: 35, startPoint y: 106, endPoint x: 158, endPoint y: 39, distance: 140.0
click at [42, 104] on div "[PHONE_NUMBER] Live | 05:12 ALL TASKS ALL TASKS ACTIVE TASKS TASKS IN WRAP UP" at bounding box center [100, 88] width 152 height 129
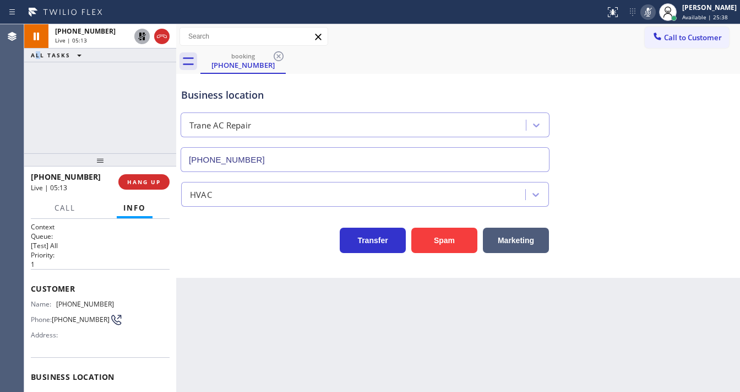
click at [143, 37] on icon at bounding box center [142, 36] width 13 height 13
click at [651, 12] on icon at bounding box center [648, 12] width 13 height 13
click at [141, 104] on div "[PHONE_NUMBER] Live | 05:15 ALL TASKS ALL TASKS ACTIVE TASKS TASKS IN WRAP UP" at bounding box center [100, 88] width 152 height 129
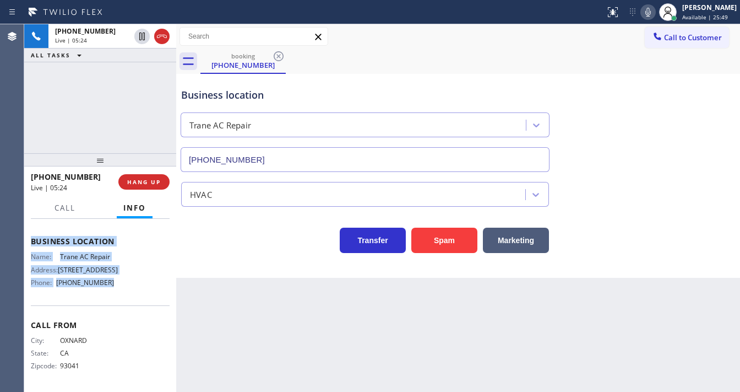
scroll to position [136, 0]
drag, startPoint x: 30, startPoint y: 278, endPoint x: 118, endPoint y: 299, distance: 90.2
click at [118, 299] on div "Context Queue: [Test] All Priority: 1 Customer Name: [PHONE_NUMBER] Phone: [PHO…" at bounding box center [100, 305] width 152 height 173
copy div "Customer Name: [PHONE_NUMBER] Phone: [PHONE_NUMBER] Address: Business location …"
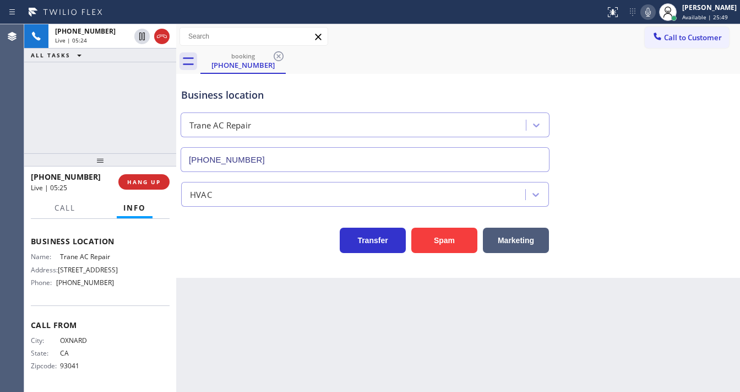
click at [97, 107] on div "[PHONE_NUMBER] Live | 05:24 ALL TASKS ALL TASKS ACTIVE TASKS TASKS IN WRAP UP" at bounding box center [100, 88] width 152 height 129
click at [66, 78] on div "[PHONE_NUMBER] Live | 05:27 ALL TASKS ALL TASKS ACTIVE TASKS TASKS IN WRAP UP" at bounding box center [100, 88] width 152 height 129
click at [73, 214] on button "Call" at bounding box center [65, 207] width 34 height 21
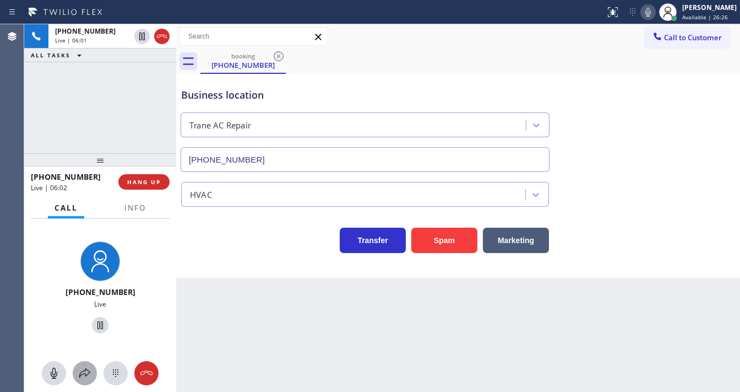
click at [88, 375] on icon at bounding box center [84, 372] width 13 height 13
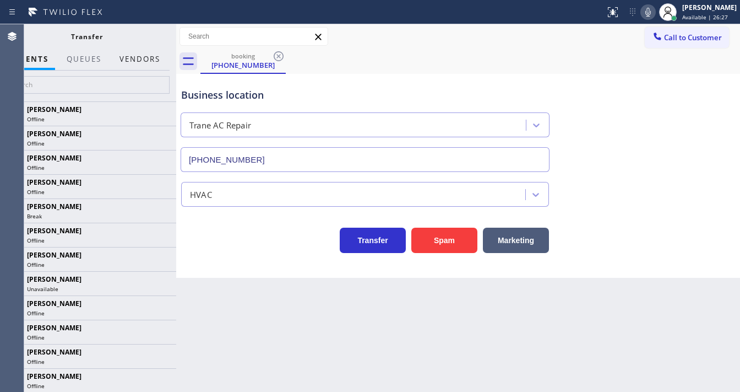
click at [132, 57] on button "Vendors" at bounding box center [140, 58] width 54 height 21
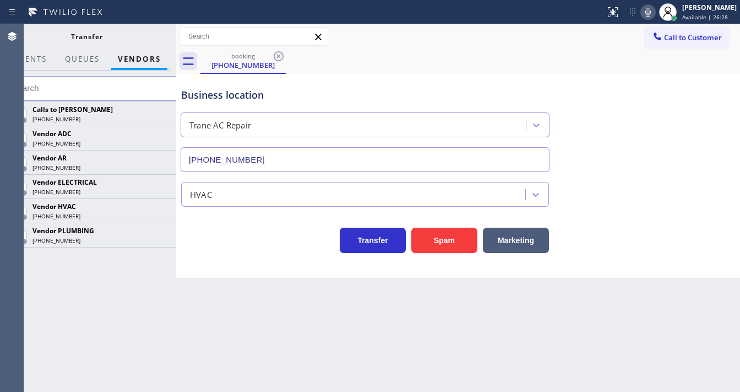
click at [121, 88] on input "text" at bounding box center [93, 88] width 179 height 25
click at [105, 276] on div "Calls to [PERSON_NAME] [PHONE_NUMBER] Vendor ADC [PHONE_NUMBER] Vendor AR [PHON…" at bounding box center [86, 246] width 179 height 290
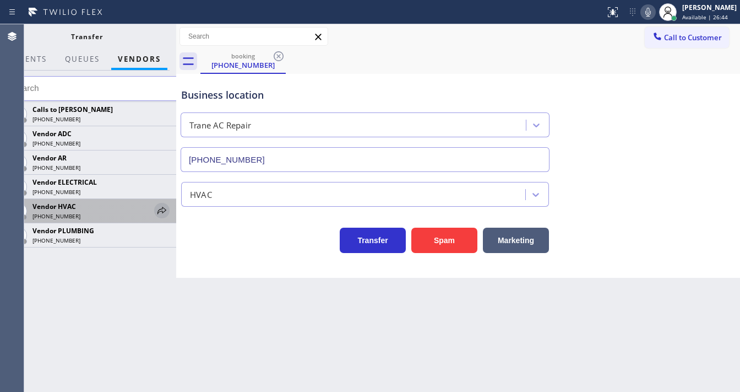
click at [164, 214] on icon at bounding box center [161, 210] width 13 height 13
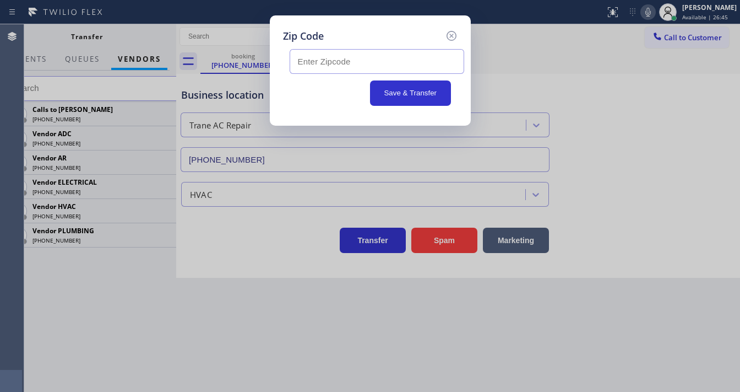
click at [327, 50] on input "text" at bounding box center [377, 61] width 175 height 25
paste input "90026"
click at [341, 91] on div "Save & Transfer" at bounding box center [370, 92] width 161 height 25
click at [452, 34] on icon at bounding box center [451, 36] width 10 height 10
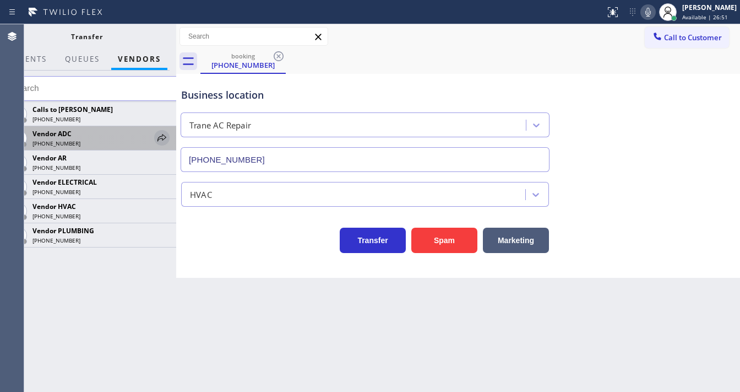
click at [162, 141] on icon at bounding box center [161, 137] width 13 height 13
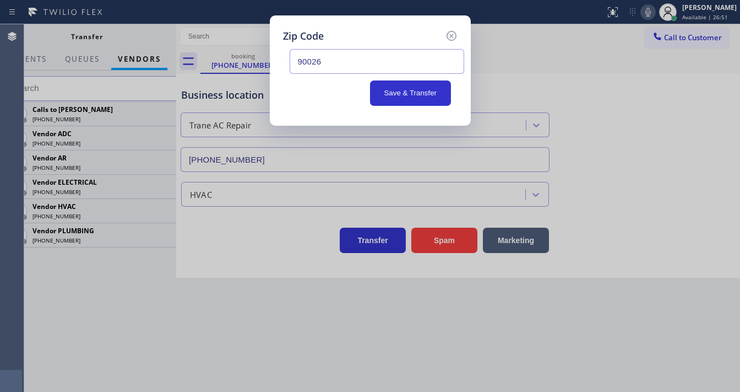
click at [319, 62] on input "90026" at bounding box center [377, 61] width 175 height 25
paste input "90026"
click at [337, 64] on input "9002690026" at bounding box center [377, 61] width 175 height 25
click at [376, 64] on input "9002690026" at bounding box center [377, 61] width 175 height 25
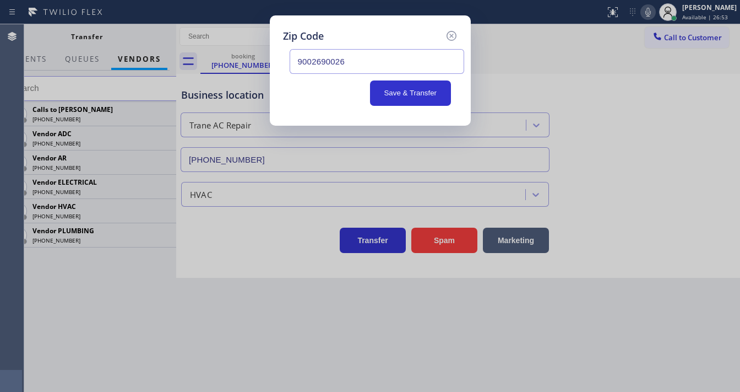
type input "90026"
click at [446, 33] on icon at bounding box center [451, 35] width 13 height 13
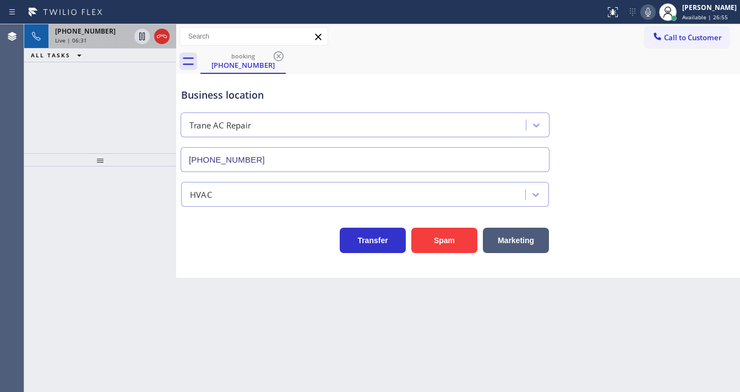
click at [161, 40] on icon at bounding box center [161, 36] width 13 height 13
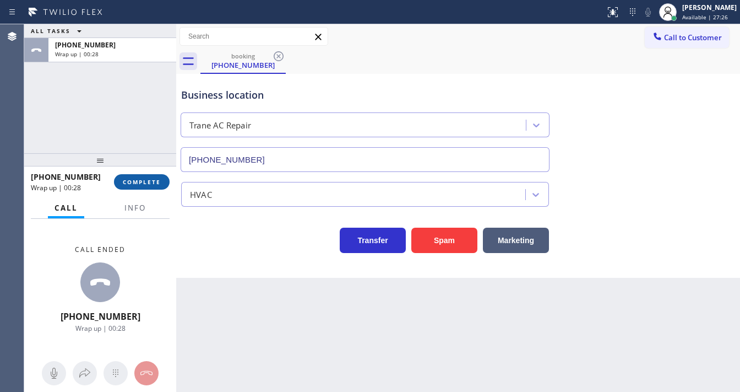
click at [159, 181] on span "COMPLETE" at bounding box center [142, 182] width 38 height 8
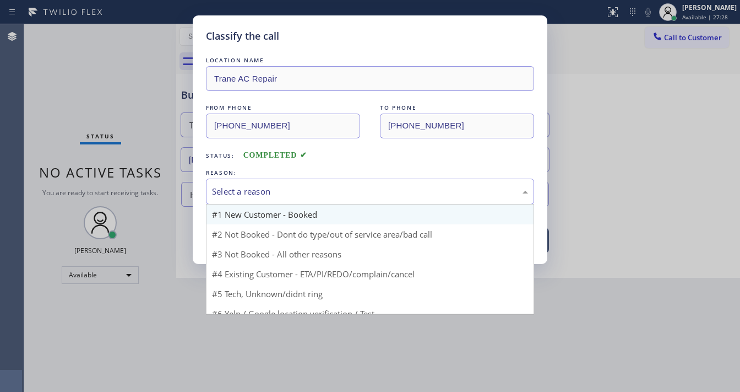
drag, startPoint x: 247, startPoint y: 192, endPoint x: 256, endPoint y: 205, distance: 16.2
click at [246, 192] on div "Select a reason" at bounding box center [370, 191] width 316 height 13
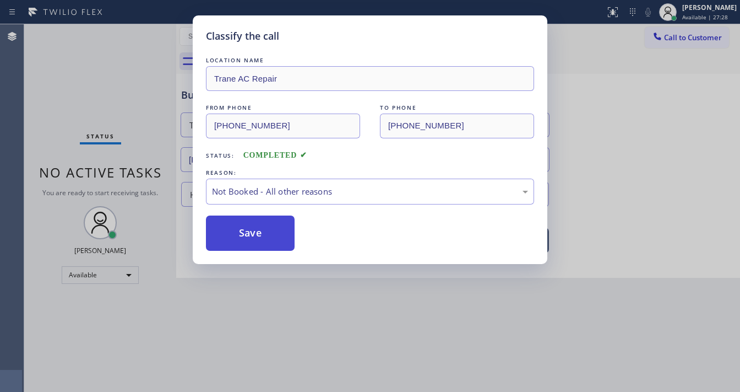
click at [249, 225] on button "Save" at bounding box center [250, 232] width 89 height 35
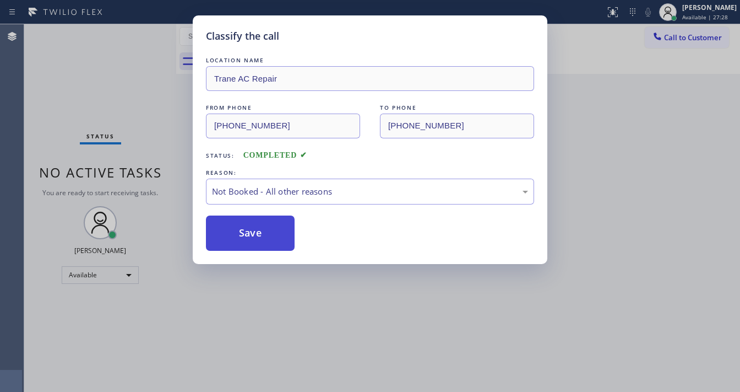
click at [249, 225] on button "Save" at bounding box center [250, 232] width 89 height 35
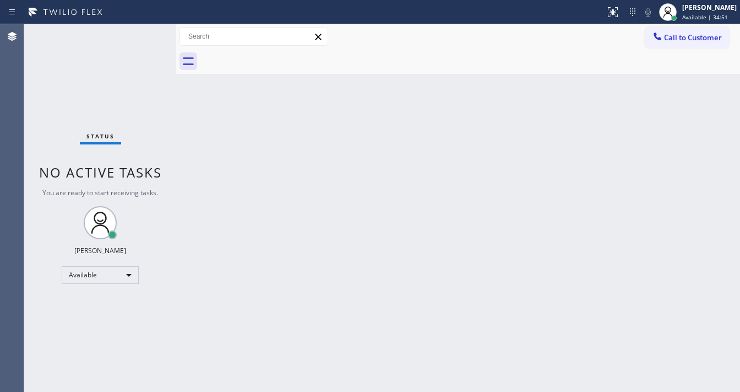
click at [146, 34] on div "Status No active tasks You are ready to start receiving tasks. [PERSON_NAME]" at bounding box center [100, 207] width 152 height 367
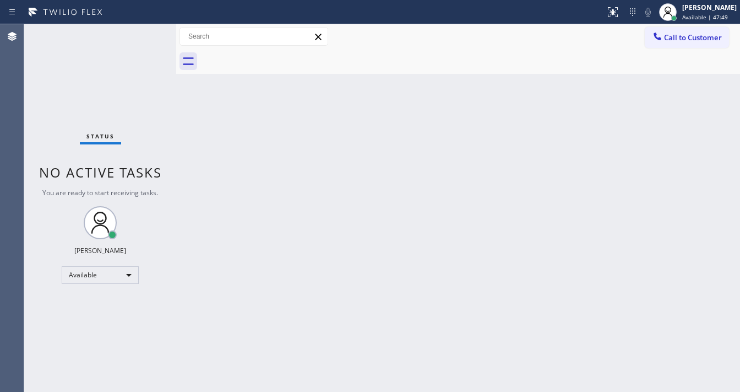
click at [218, 126] on div "Back to Dashboard Change Sender ID Customers Technicians Select a contact Outbo…" at bounding box center [458, 207] width 564 height 367
click at [134, 16] on div at bounding box center [302, 12] width 597 height 18
click at [137, 29] on div "Status No active tasks You are ready to start receiving tasks. [PERSON_NAME]" at bounding box center [100, 207] width 152 height 367
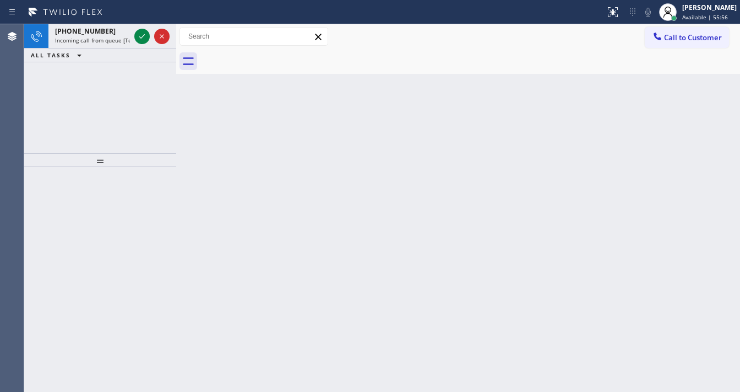
click at [94, 37] on span "Incoming call from queue [Test] All" at bounding box center [100, 40] width 91 height 8
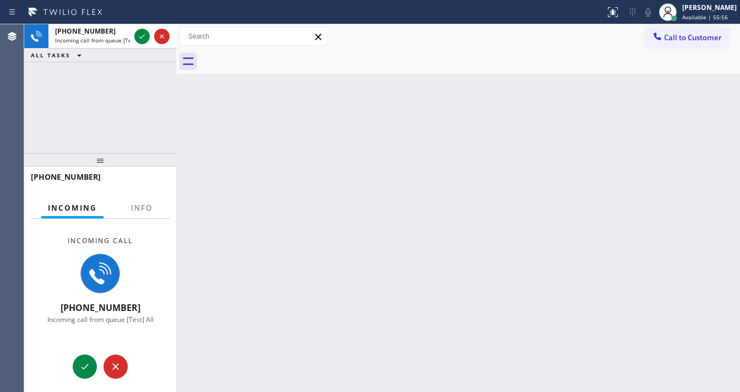
click at [94, 37] on span "Incoming call from queue [Test] All" at bounding box center [100, 40] width 91 height 8
click at [140, 203] on span "Info" at bounding box center [141, 208] width 21 height 10
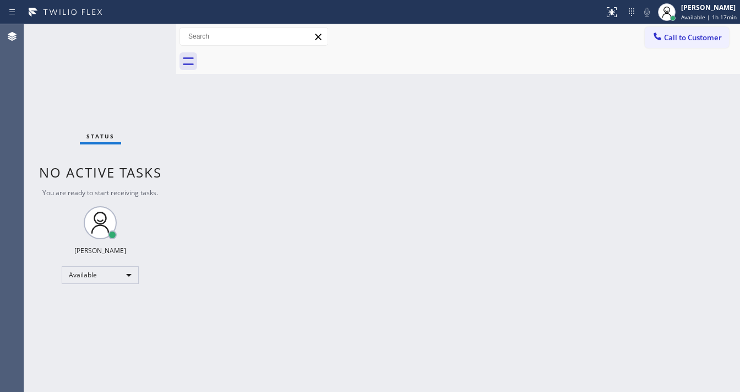
click at [141, 34] on div "Status No active tasks You are ready to start receiving tasks. [PERSON_NAME]" at bounding box center [100, 207] width 152 height 367
click at [141, 35] on div "Status No active tasks You are ready to start receiving tasks. [PERSON_NAME]" at bounding box center [100, 207] width 152 height 367
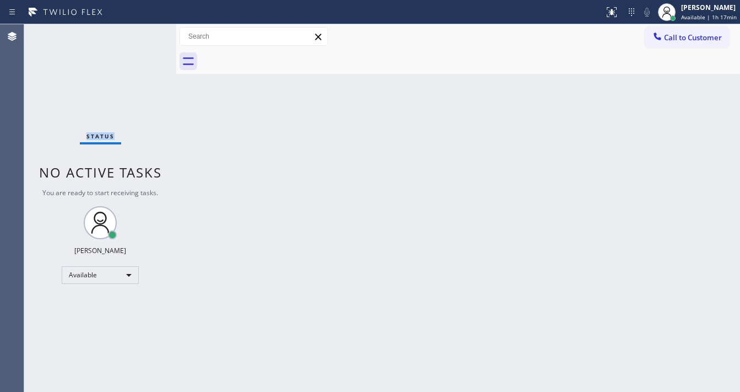
click at [143, 33] on div "Status No active tasks You are ready to start receiving tasks. [PERSON_NAME]" at bounding box center [100, 207] width 152 height 367
drag, startPoint x: 143, startPoint y: 33, endPoint x: 219, endPoint y: 48, distance: 77.5
click at [144, 33] on div "Status No active tasks You are ready to start receiving tasks. [PERSON_NAME]" at bounding box center [100, 207] width 152 height 367
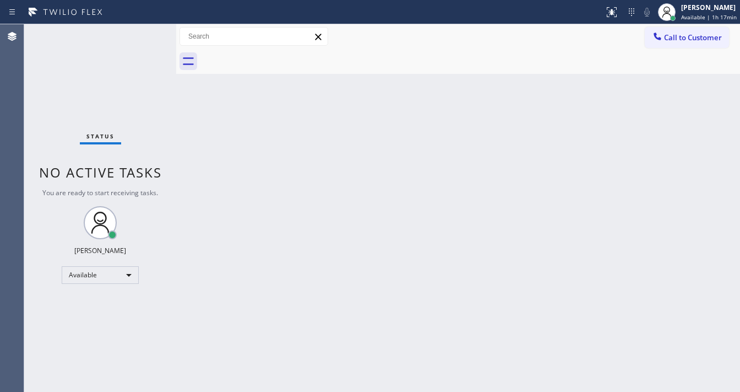
click at [47, 213] on div "Status No active tasks You are ready to start receiving tasks. [PERSON_NAME]" at bounding box center [100, 207] width 152 height 367
click at [84, 282] on div "Available" at bounding box center [100, 275] width 77 height 18
click at [97, 327] on li "Break" at bounding box center [99, 330] width 75 height 13
click at [218, 279] on div "Back to Dashboard Change Sender ID Customers Technicians Select a contact Outbo…" at bounding box center [458, 207] width 564 height 367
